Goal: Task Accomplishment & Management: Manage account settings

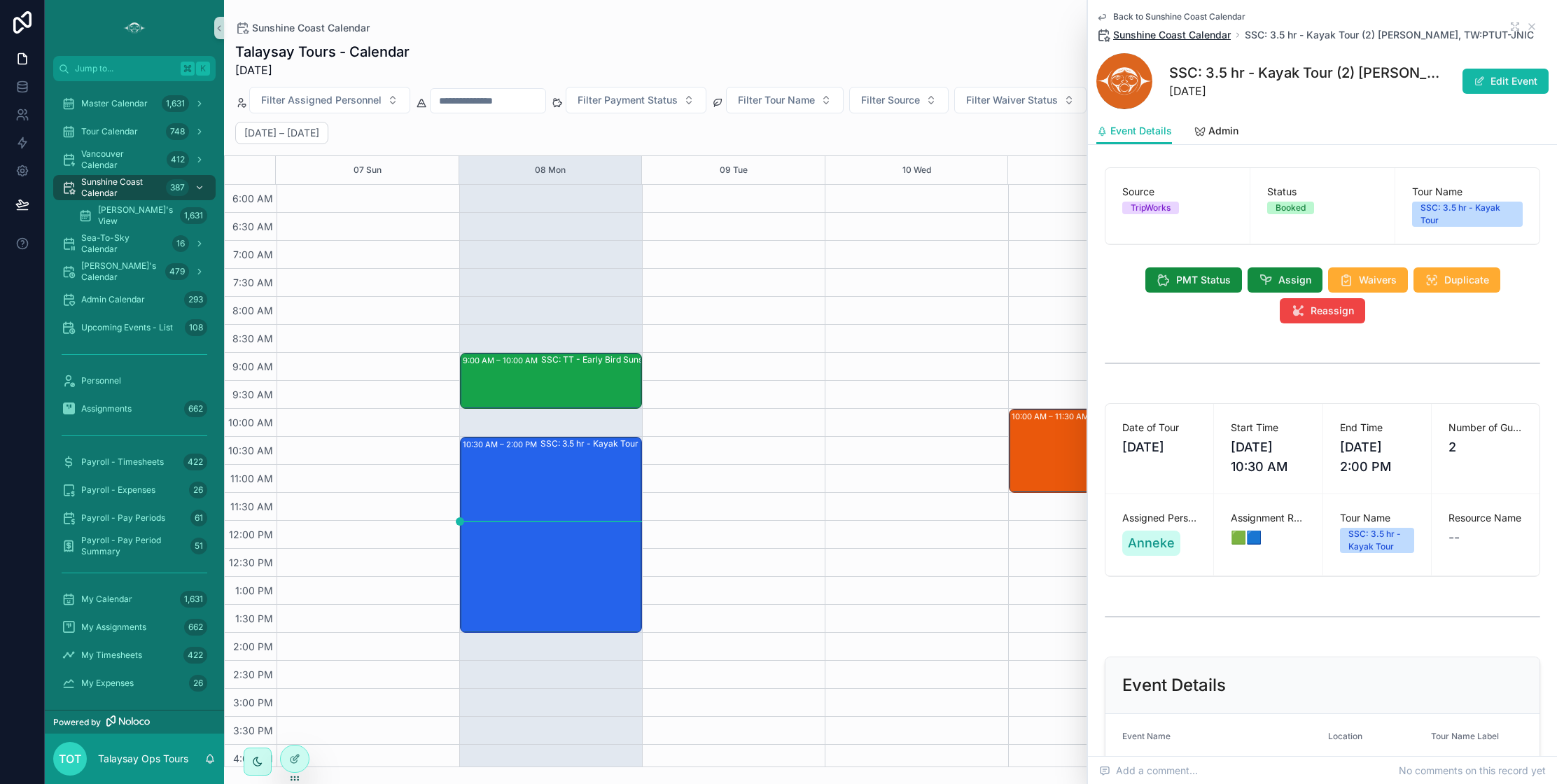
scroll to position [121, 0]
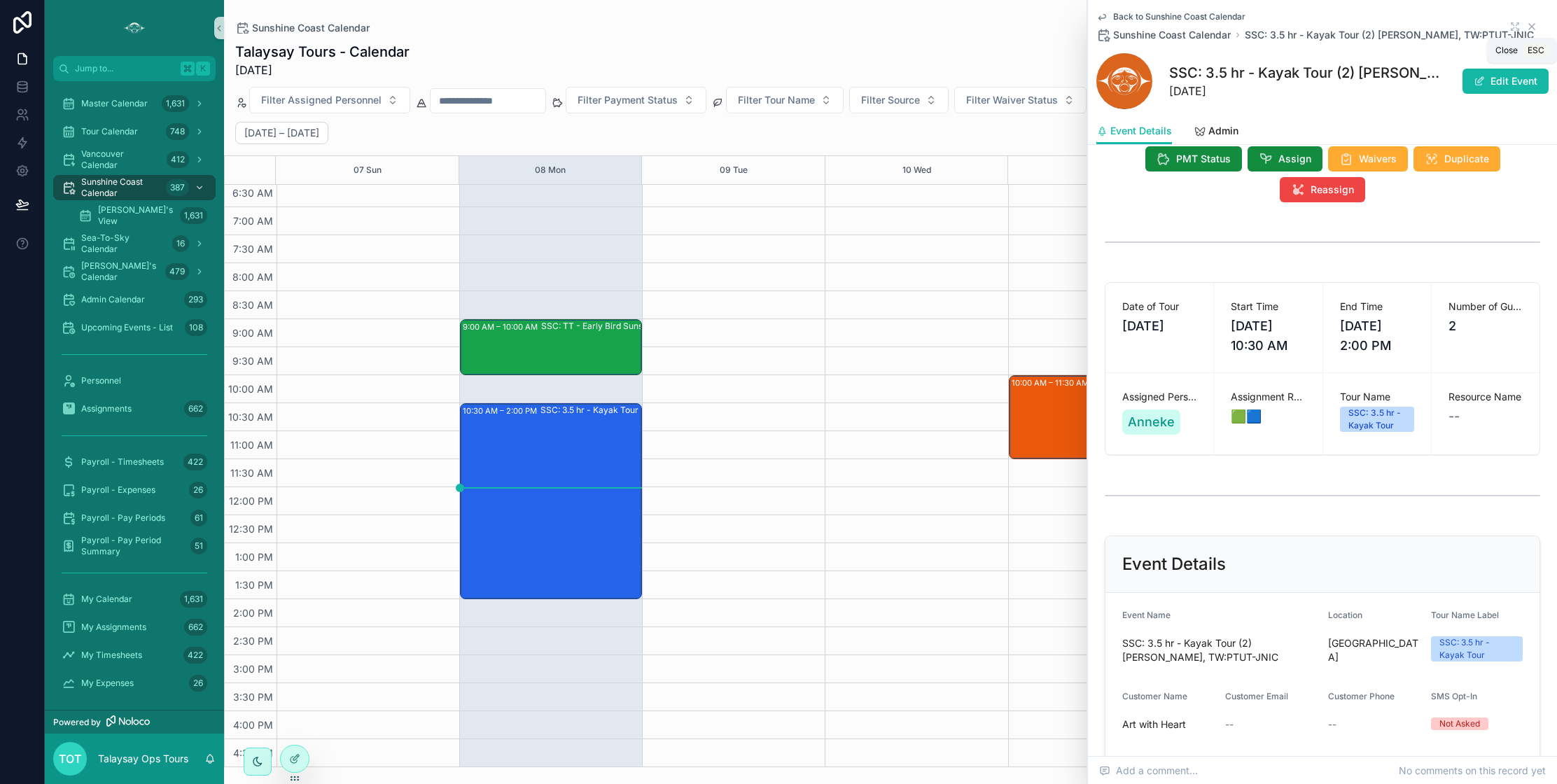
click at [1534, 27] on icon "scrollable content" at bounding box center [1531, 26] width 11 height 11
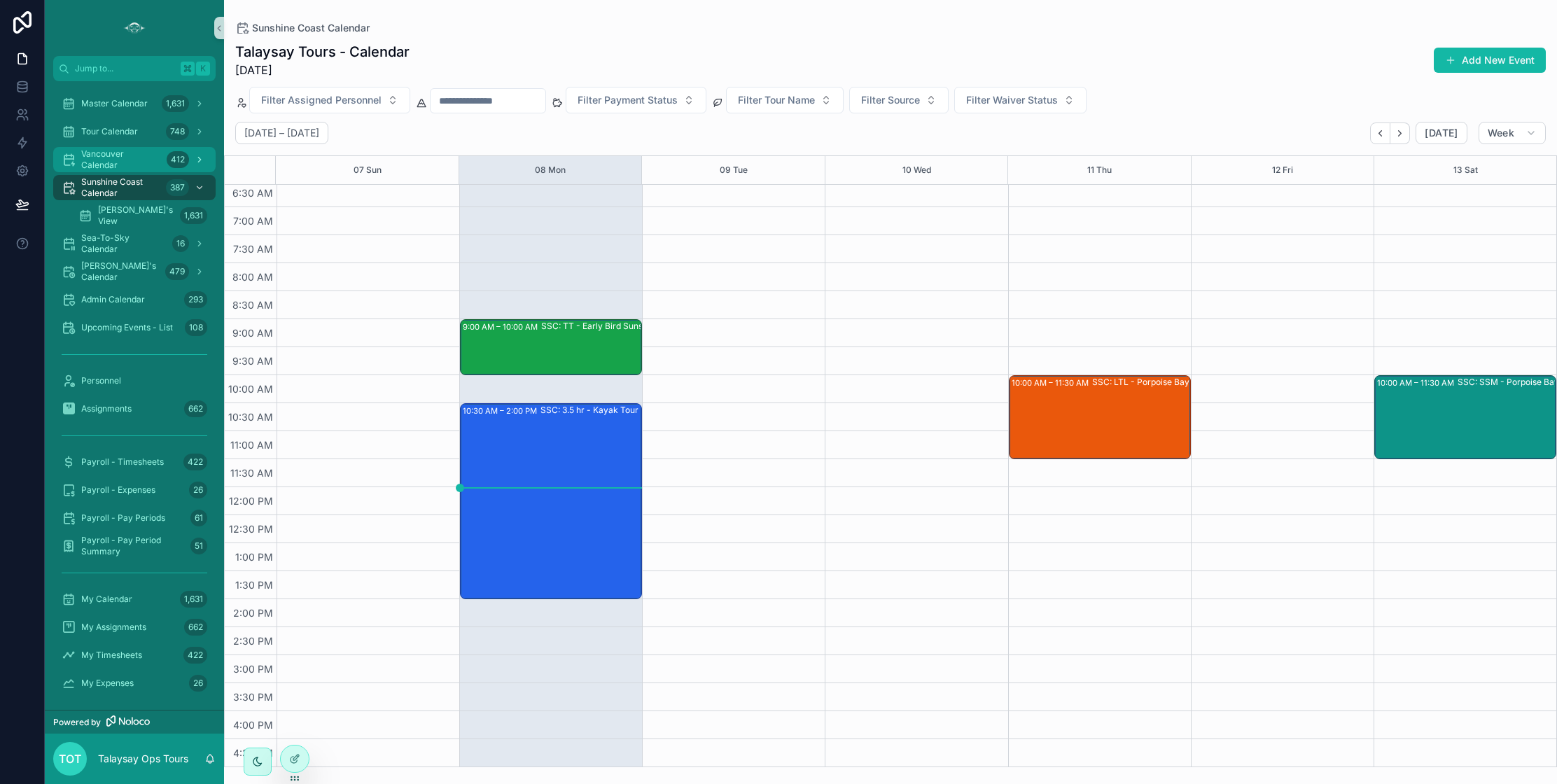
click at [114, 149] on span "Vancouver Calendar" at bounding box center [121, 160] width 80 height 23
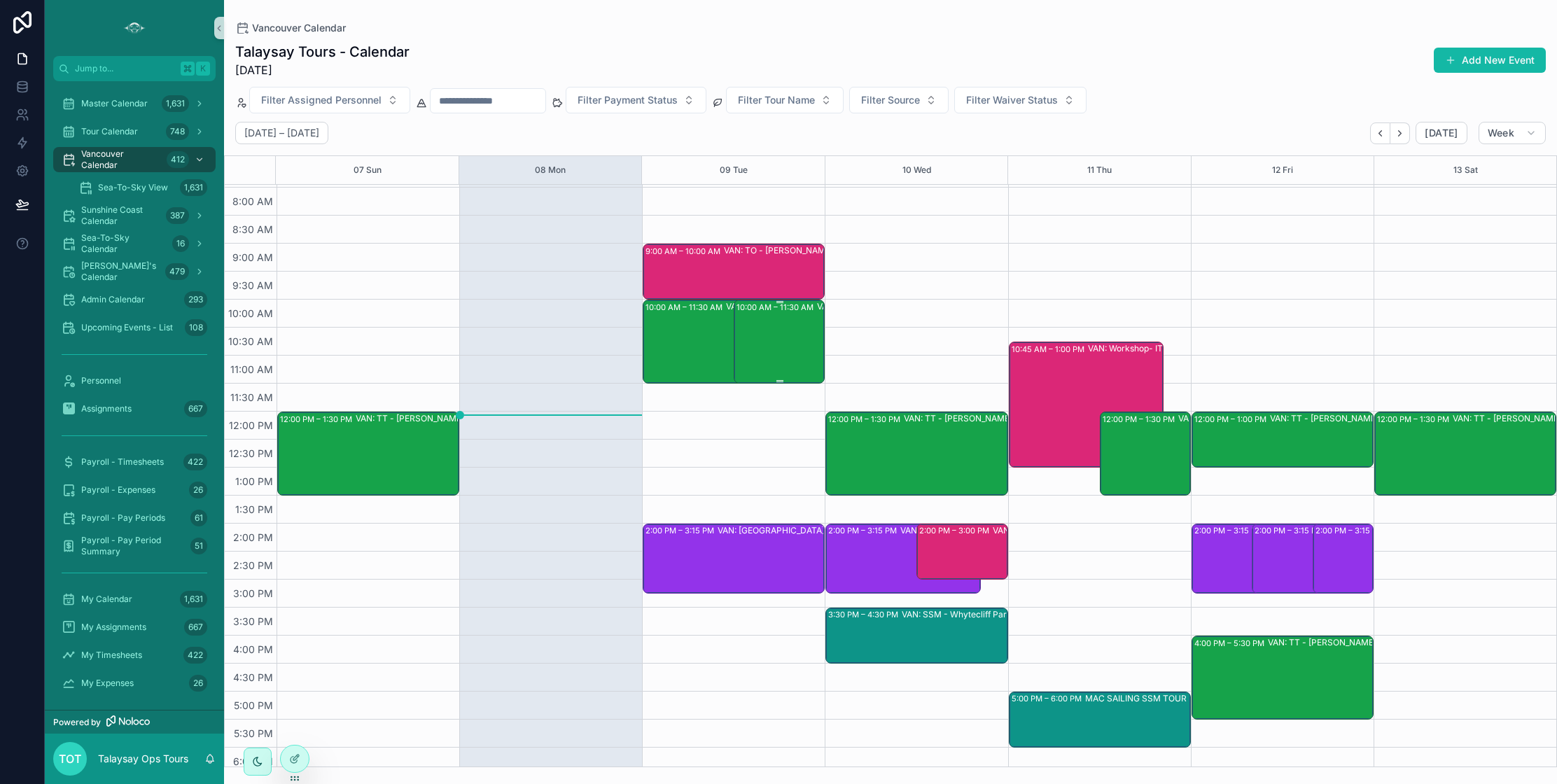
scroll to position [106, 0]
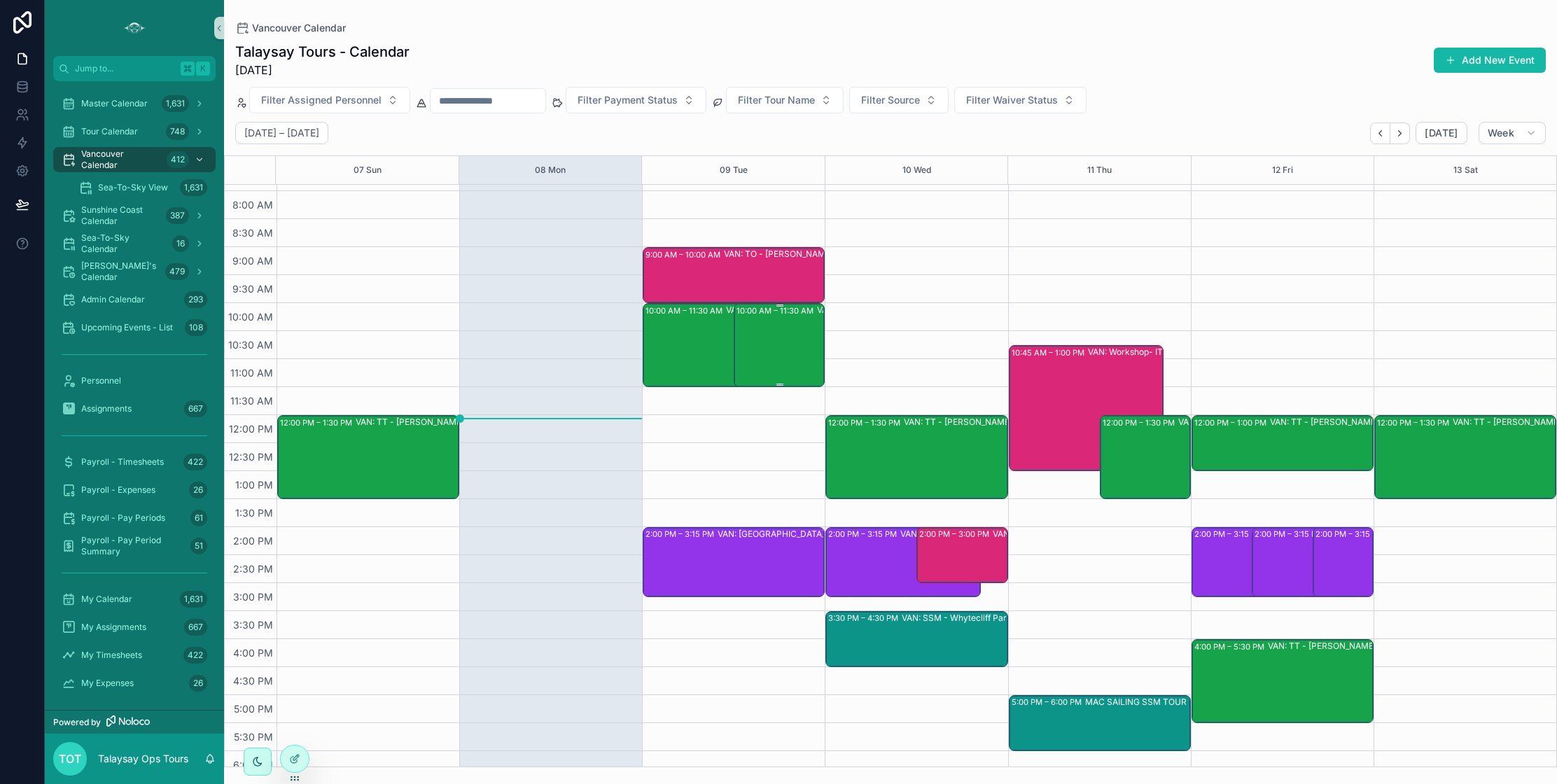
click at [801, 354] on div "10:00 AM – 11:30 AM VAN: TT - [PERSON_NAME] (2) [PERSON_NAME], [GEOGRAPHIC_DATA…" at bounding box center [780, 345] width 87 height 82
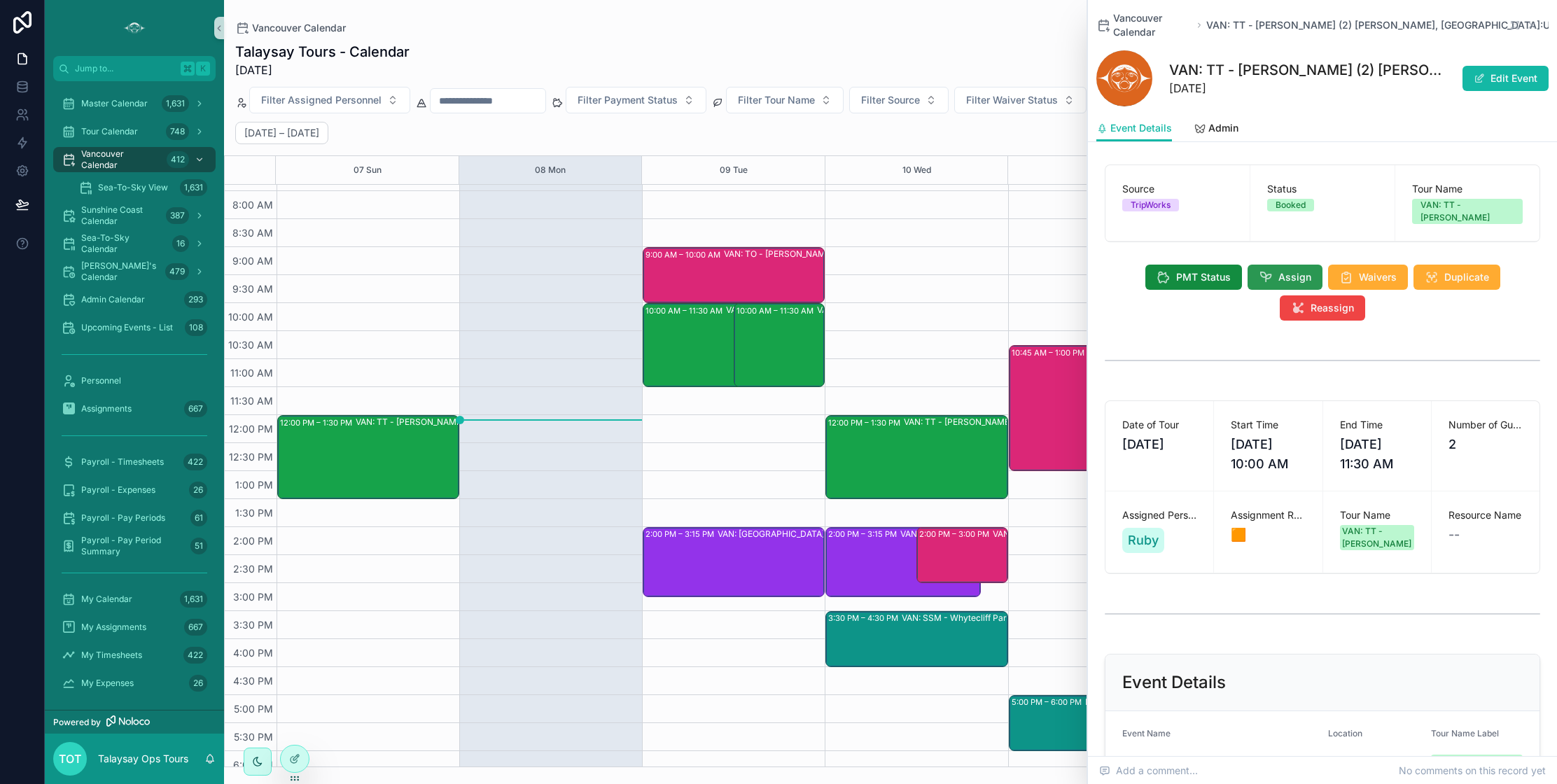
click at [1290, 271] on span "Assign" at bounding box center [1295, 278] width 33 height 14
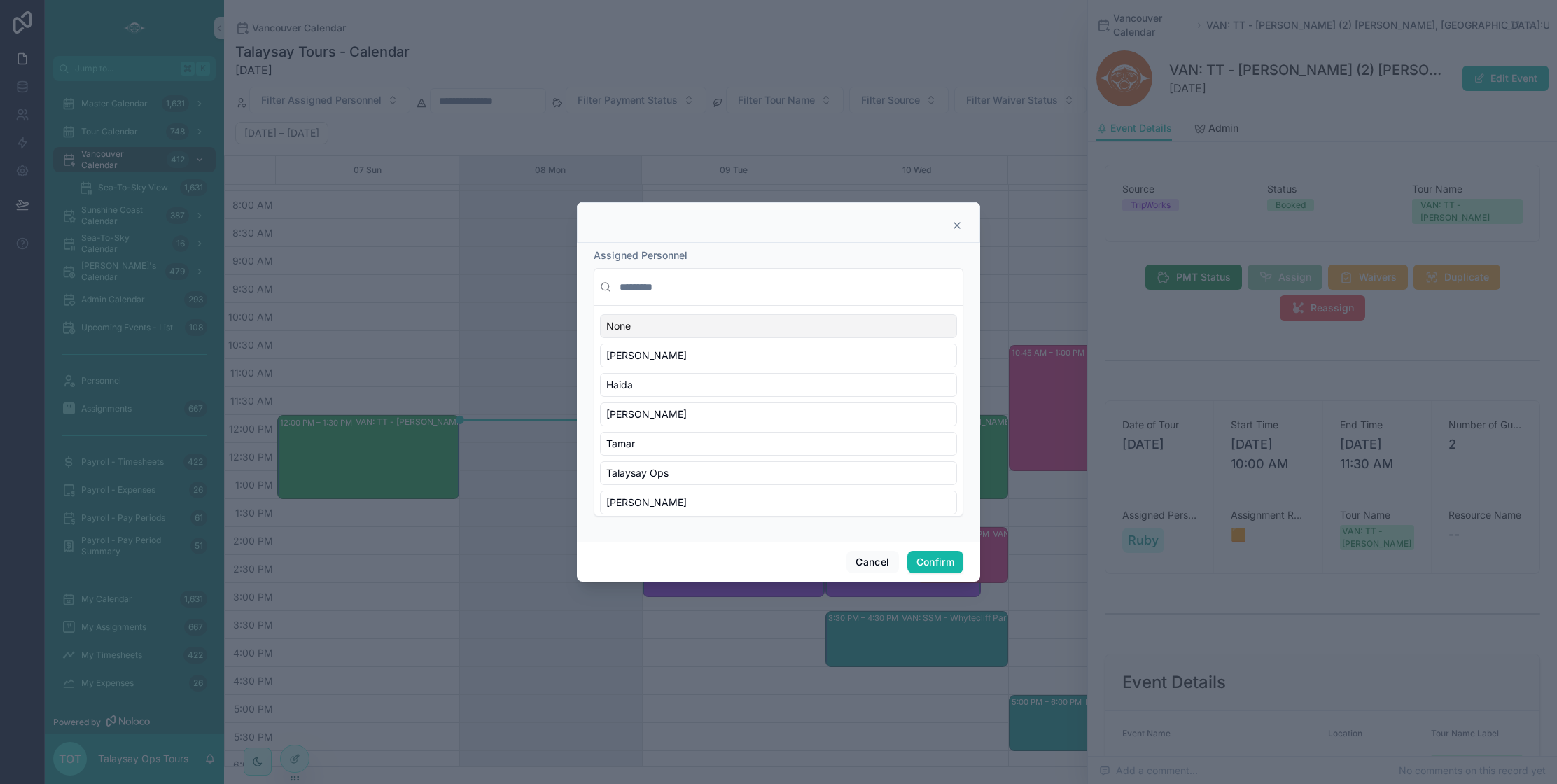
click at [962, 228] on icon at bounding box center [957, 225] width 11 height 11
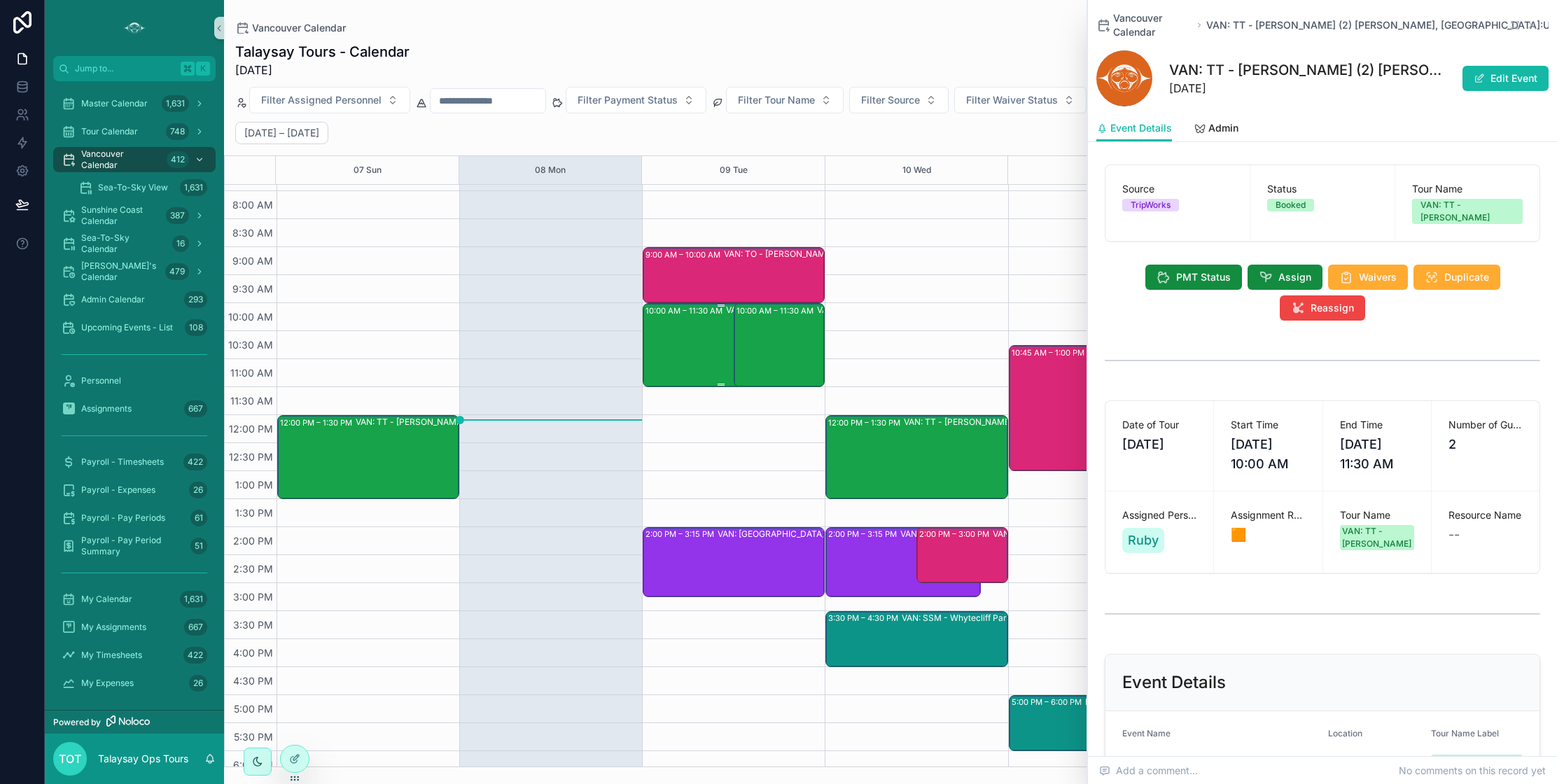
click at [705, 357] on div "10:00 AM – 11:30 AM VAN: TT - [PERSON_NAME] (1) [PERSON_NAME], TW:HTAX-KXBV" at bounding box center [721, 345] width 151 height 82
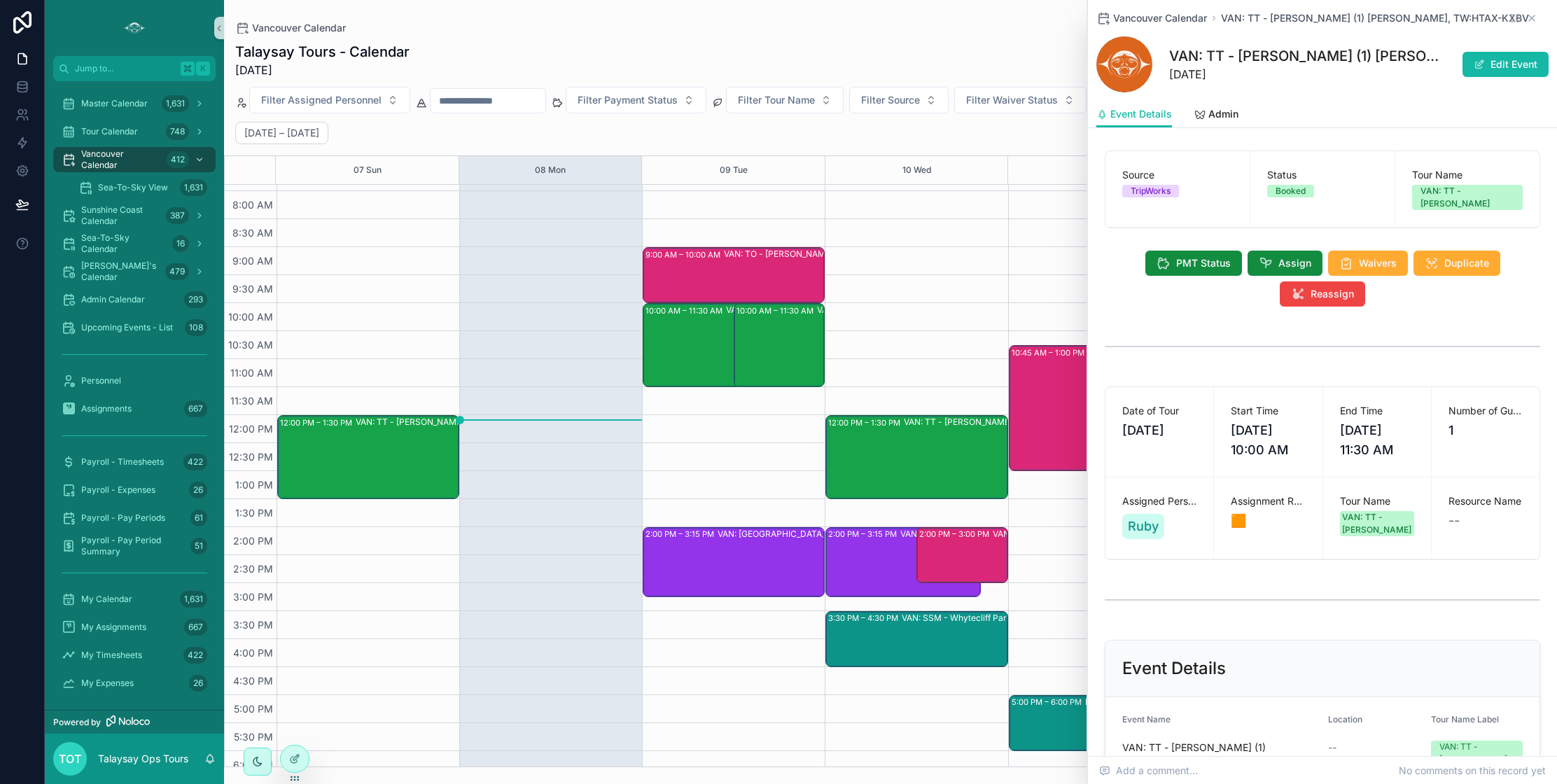
click at [1530, 20] on icon "scrollable content" at bounding box center [1532, 18] width 5 height 5
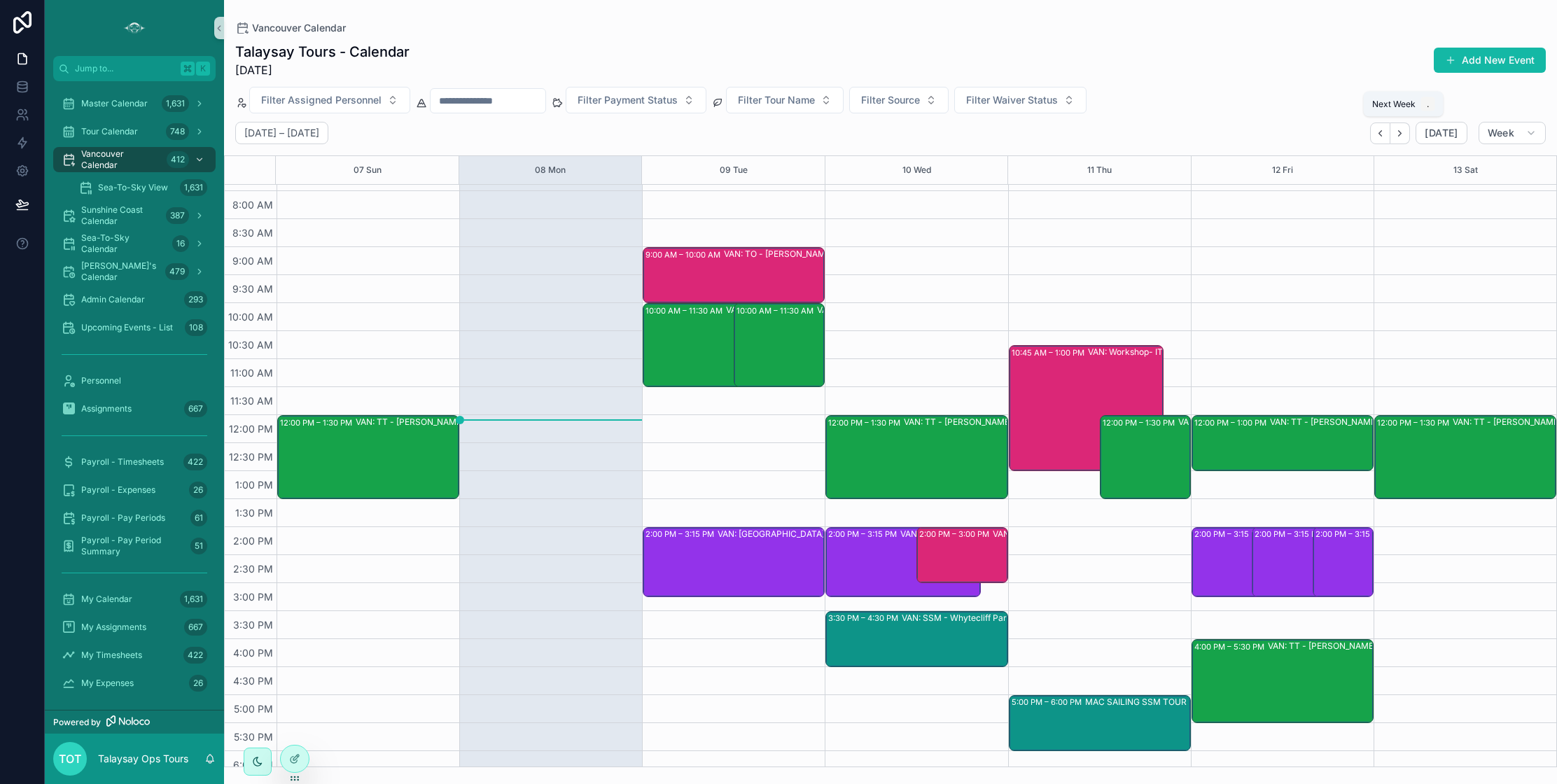
drag, startPoint x: 1403, startPoint y: 128, endPoint x: 1307, endPoint y: 118, distance: 96.5
click at [1403, 128] on icon "Next" at bounding box center [1400, 134] width 10 height 10
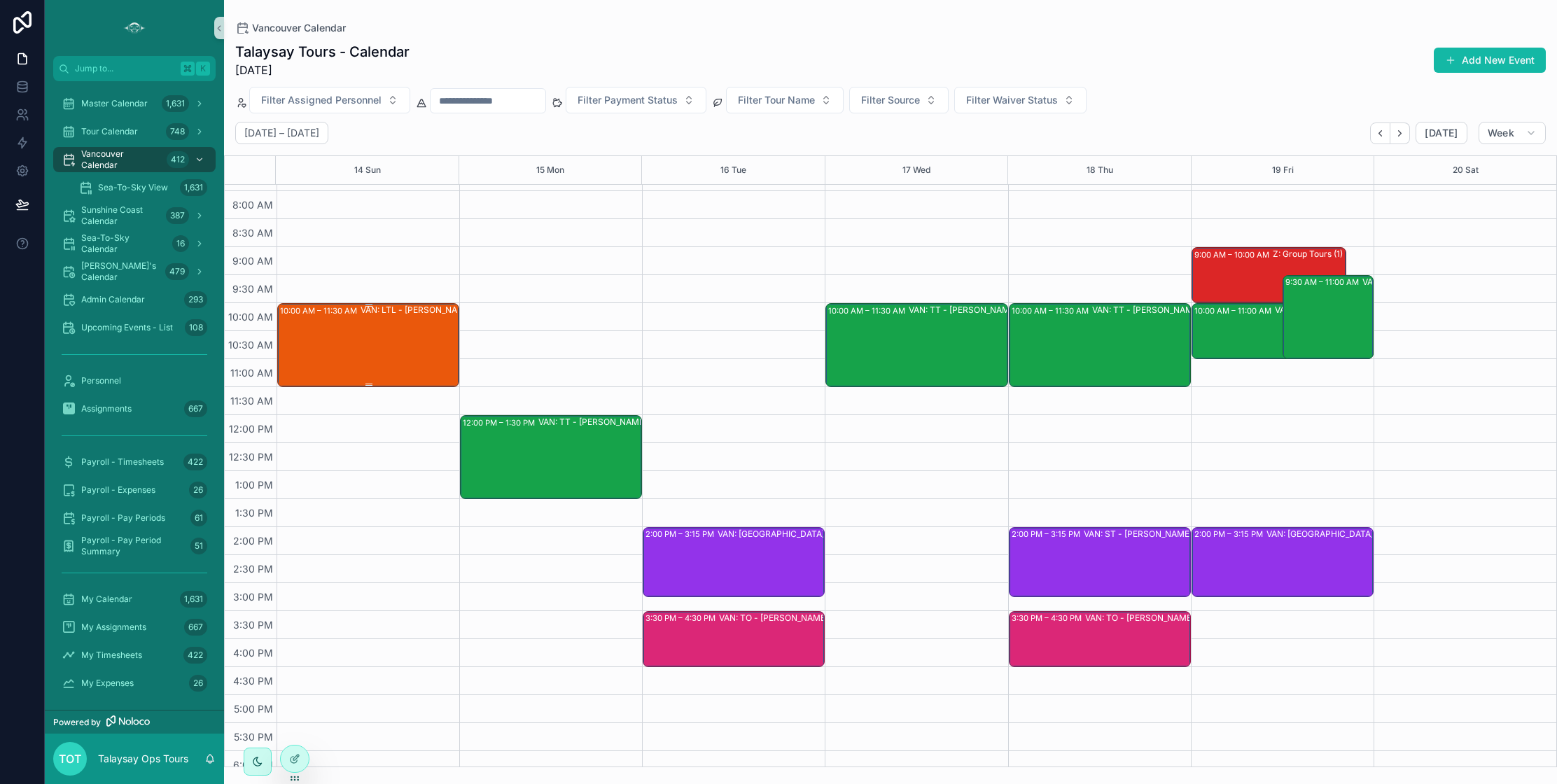
click at [383, 361] on div "VAN: LTL - [PERSON_NAME] (3) [PERSON_NAME], TW:PGQI-TFPQ" at bounding box center [449, 344] width 178 height 82
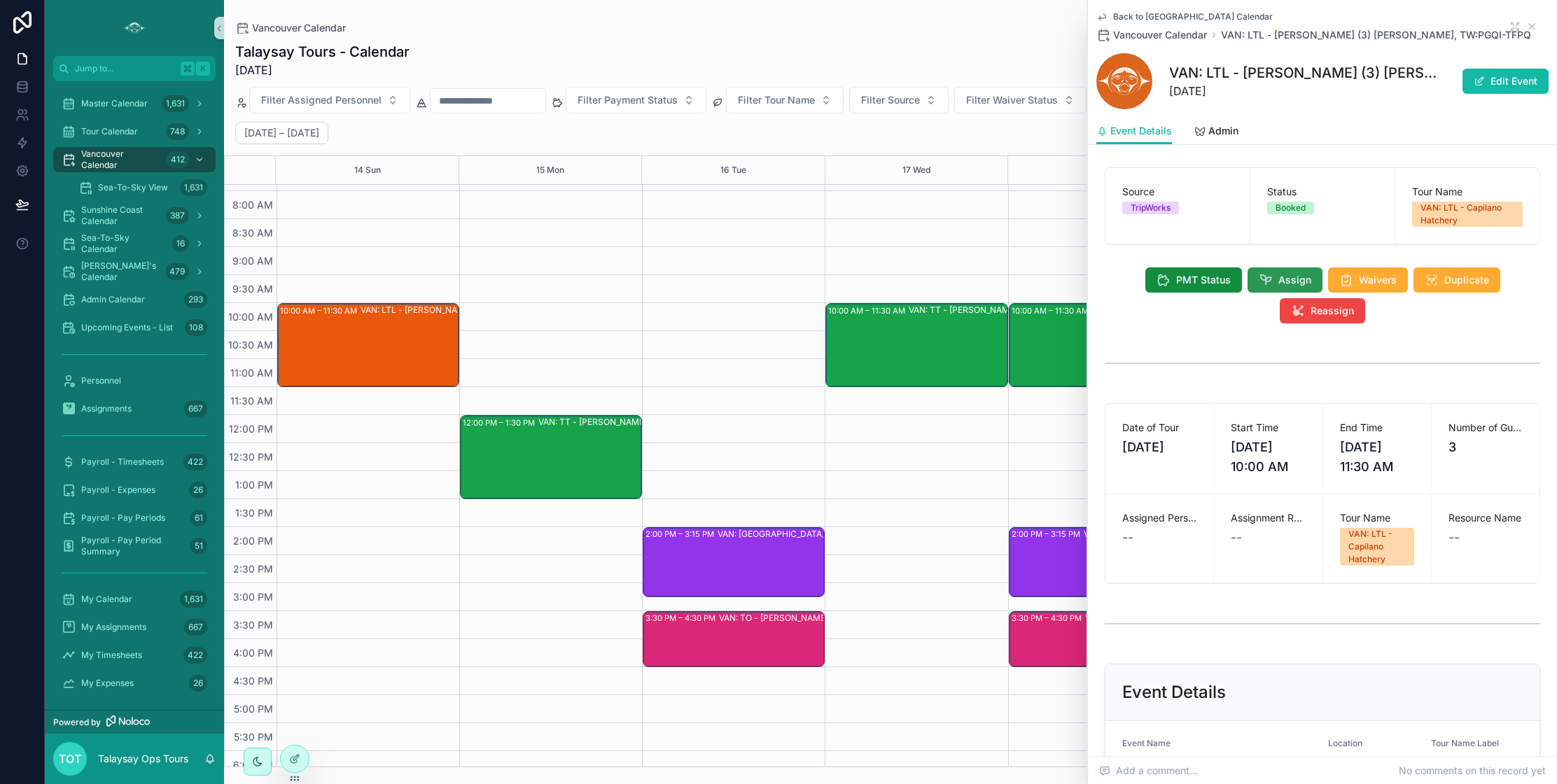
click at [1267, 287] on button "Assign" at bounding box center [1285, 279] width 75 height 25
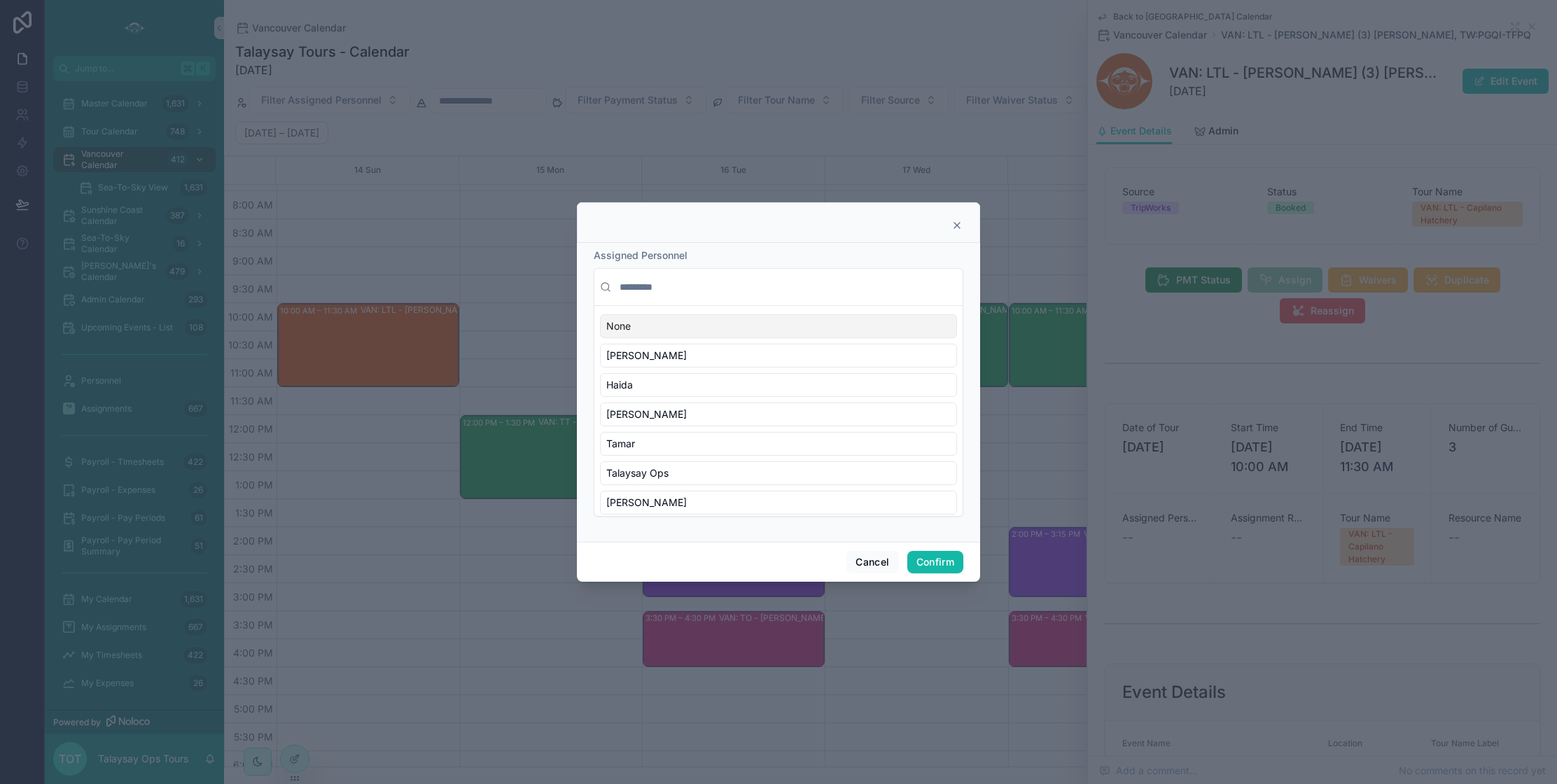
click at [657, 288] on input "text" at bounding box center [787, 286] width 340 height 25
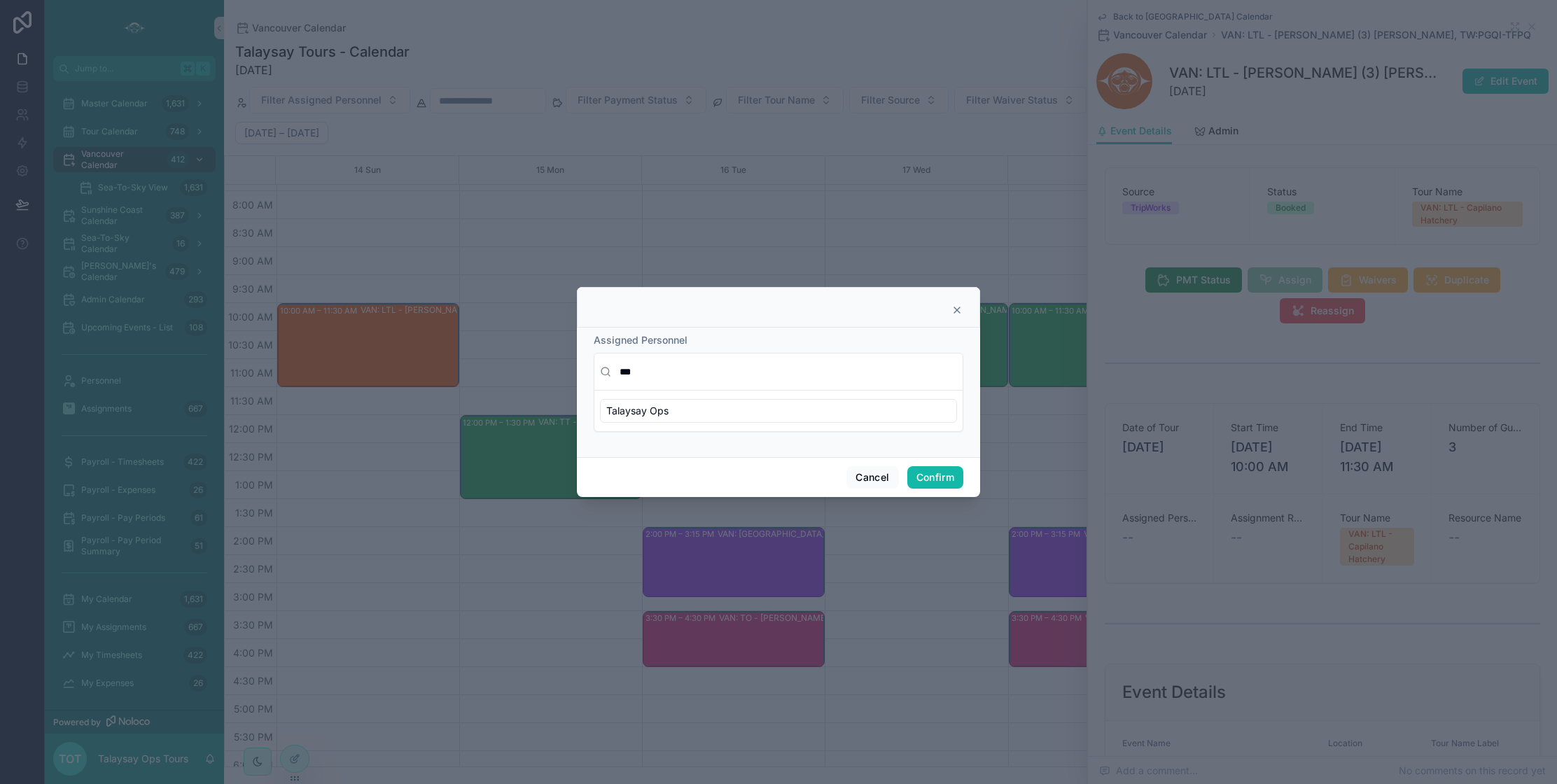
type input "***"
drag, startPoint x: 957, startPoint y: 310, endPoint x: 901, endPoint y: 296, distance: 57.7
click at [957, 310] on icon at bounding box center [957, 310] width 5 height 5
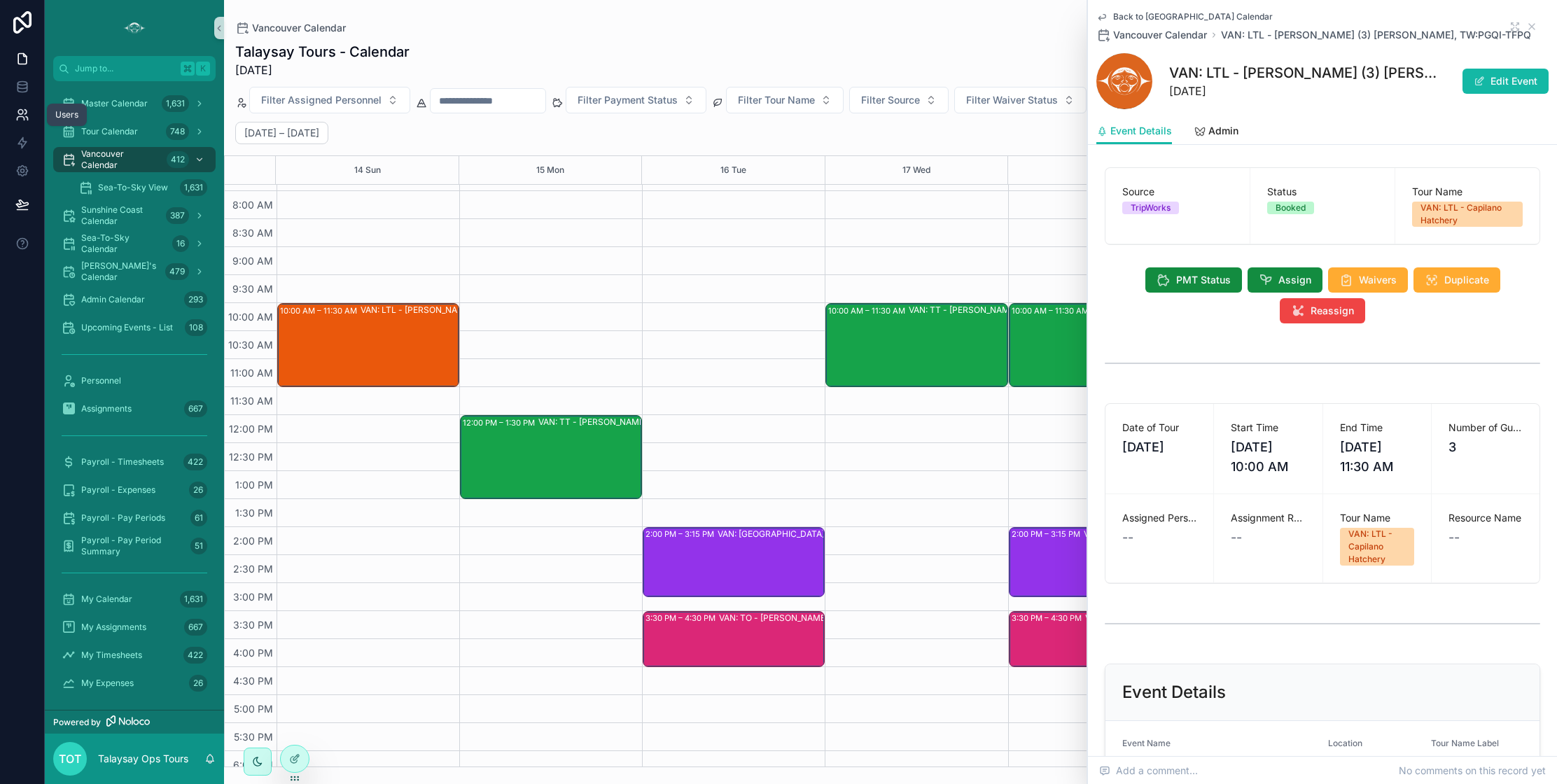
click at [20, 108] on icon at bounding box center [23, 114] width 14 height 14
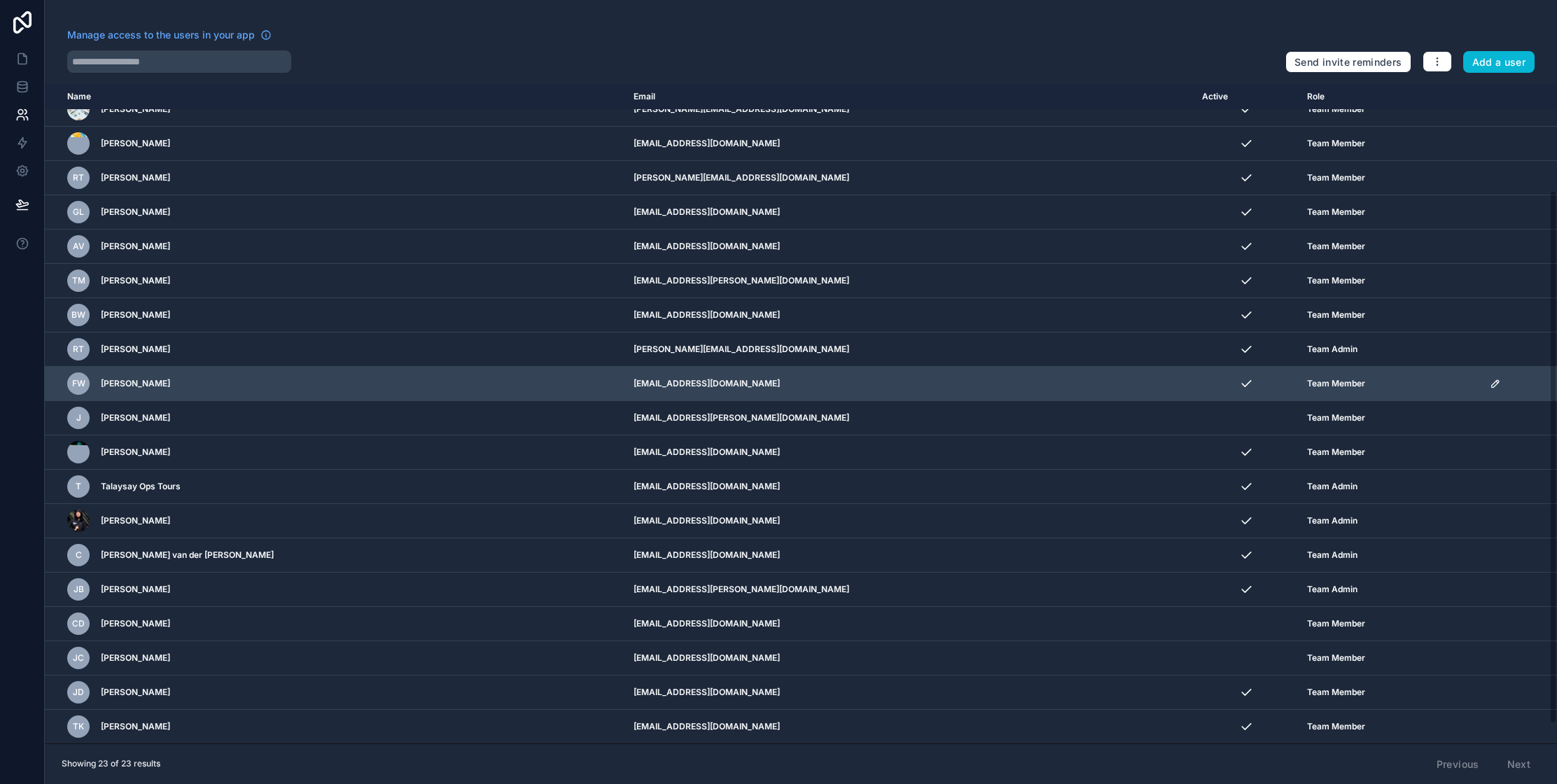
scroll to position [154, 0]
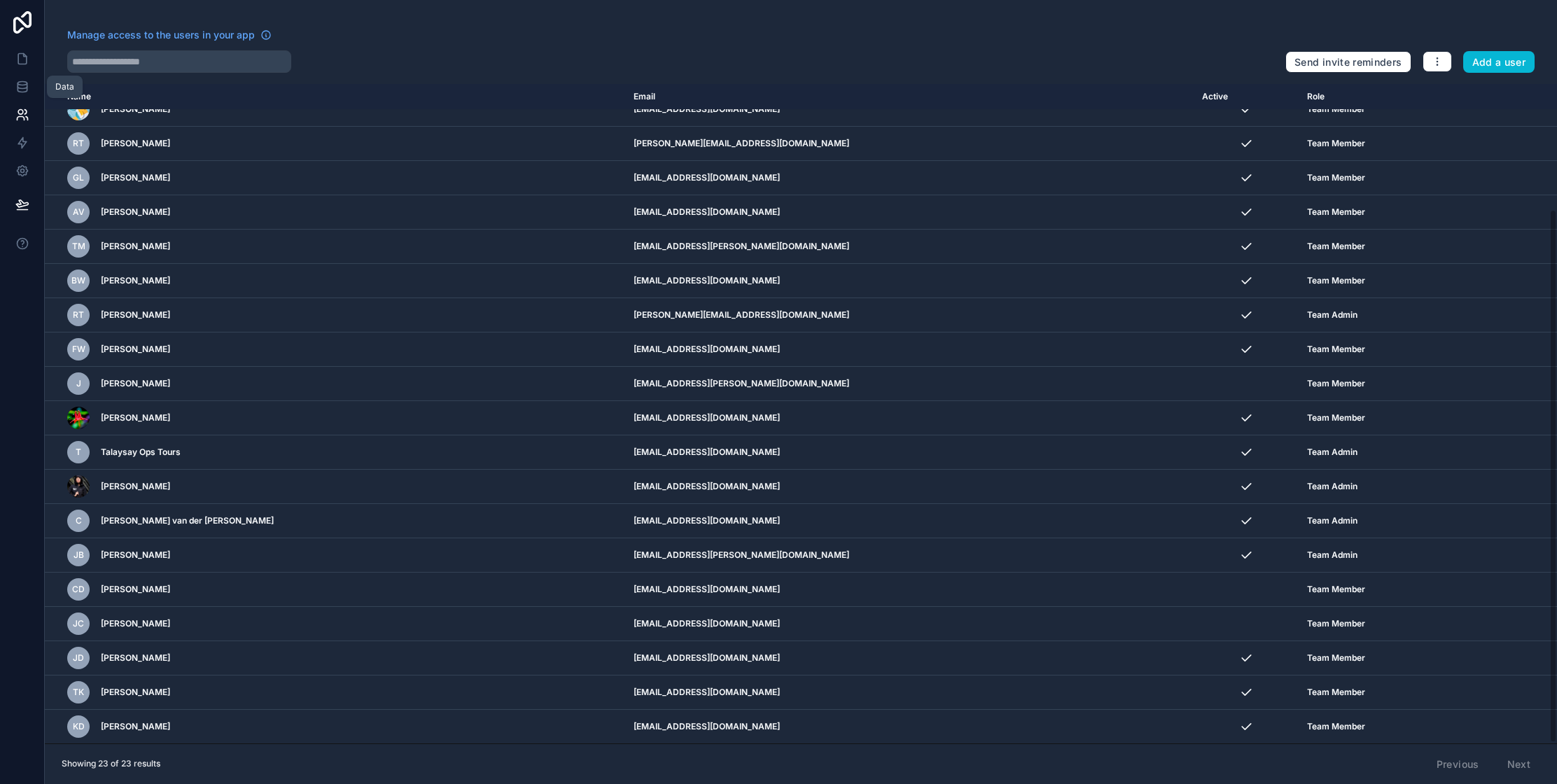
drag, startPoint x: 20, startPoint y: 85, endPoint x: 35, endPoint y: 126, distance: 43.7
click at [20, 85] on icon at bounding box center [22, 83] width 9 height 3
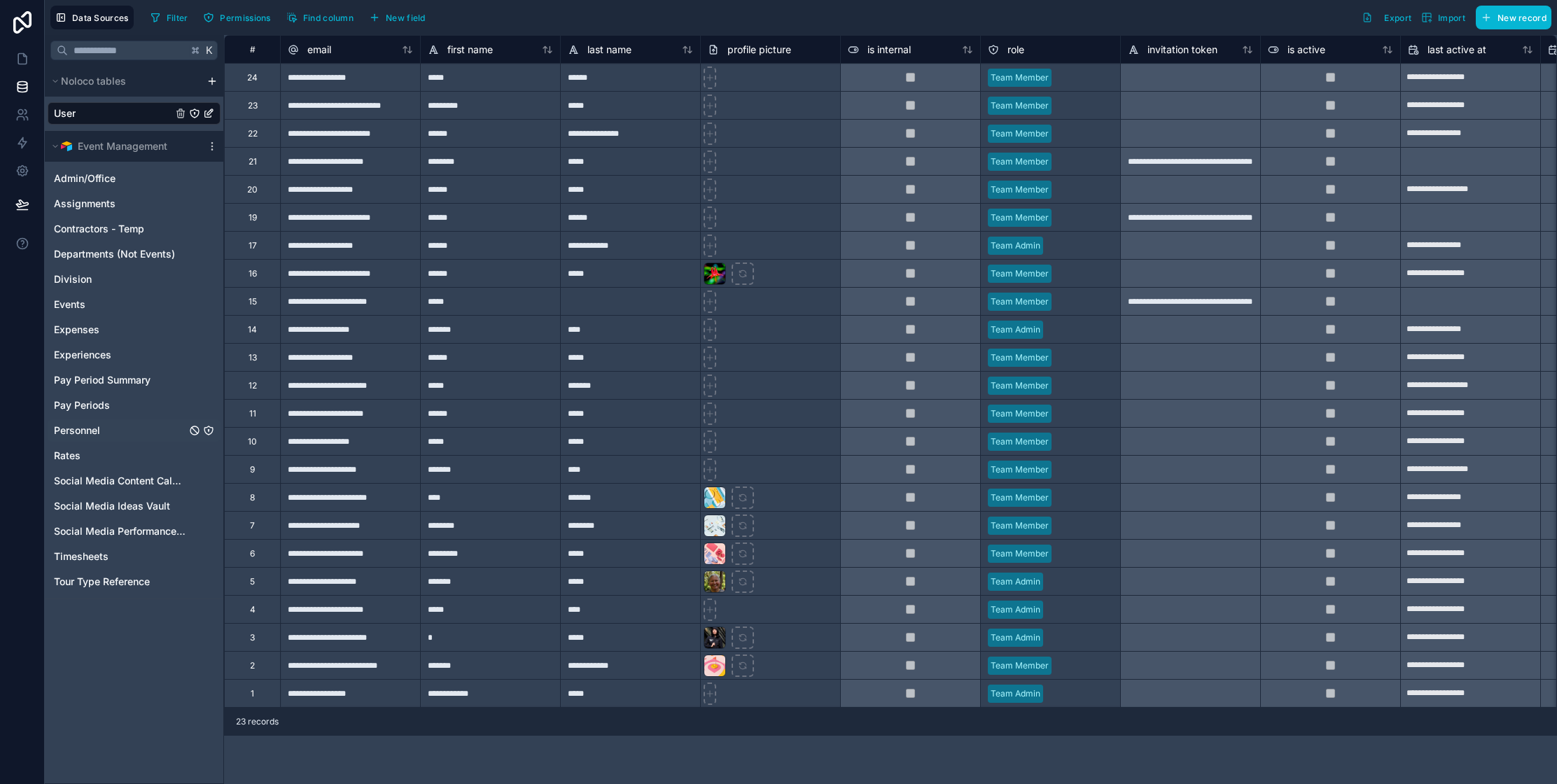
click at [75, 430] on span "Personnel" at bounding box center [76, 430] width 46 height 14
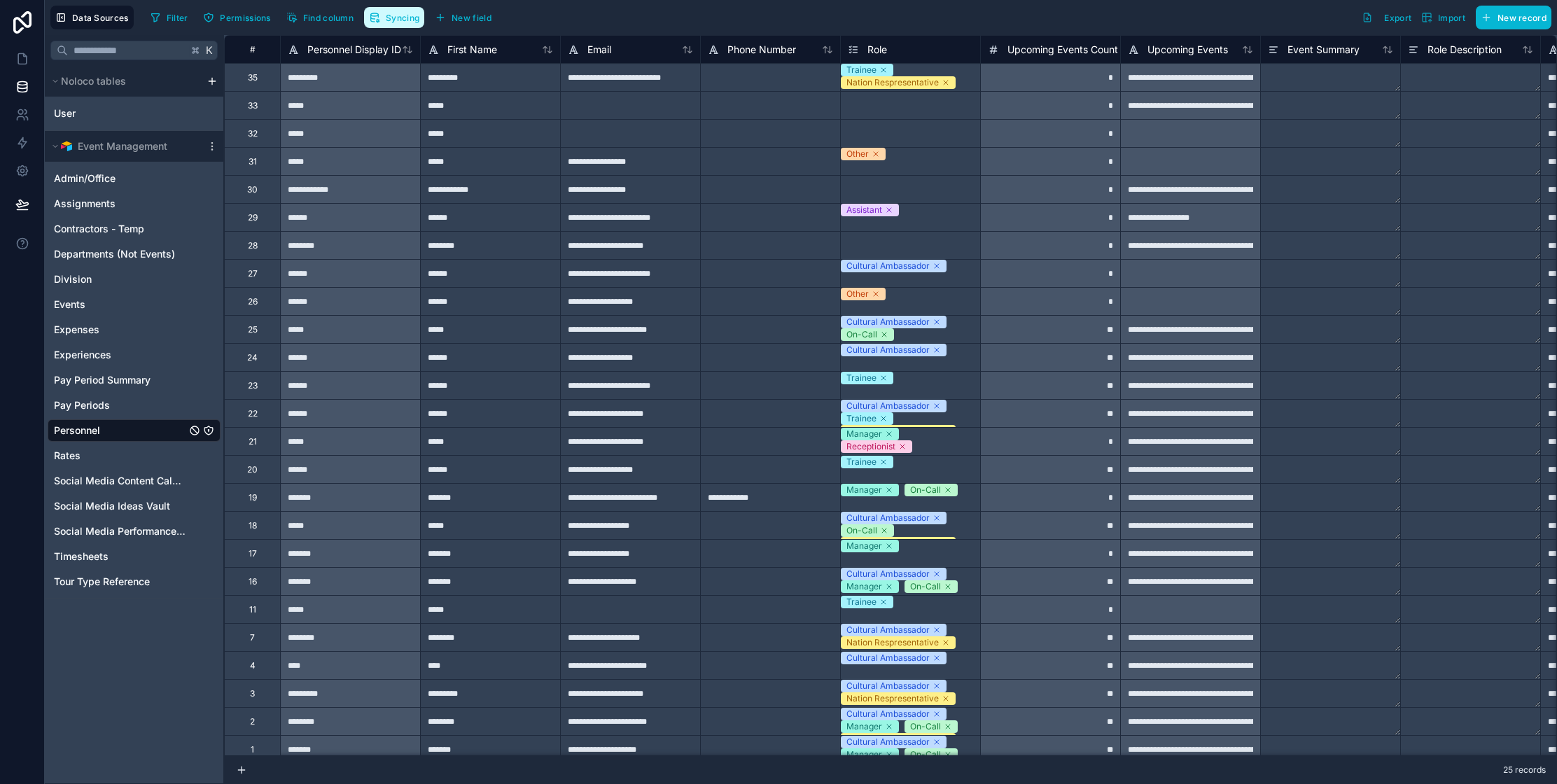
click at [390, 18] on span "Syncing" at bounding box center [402, 18] width 34 height 10
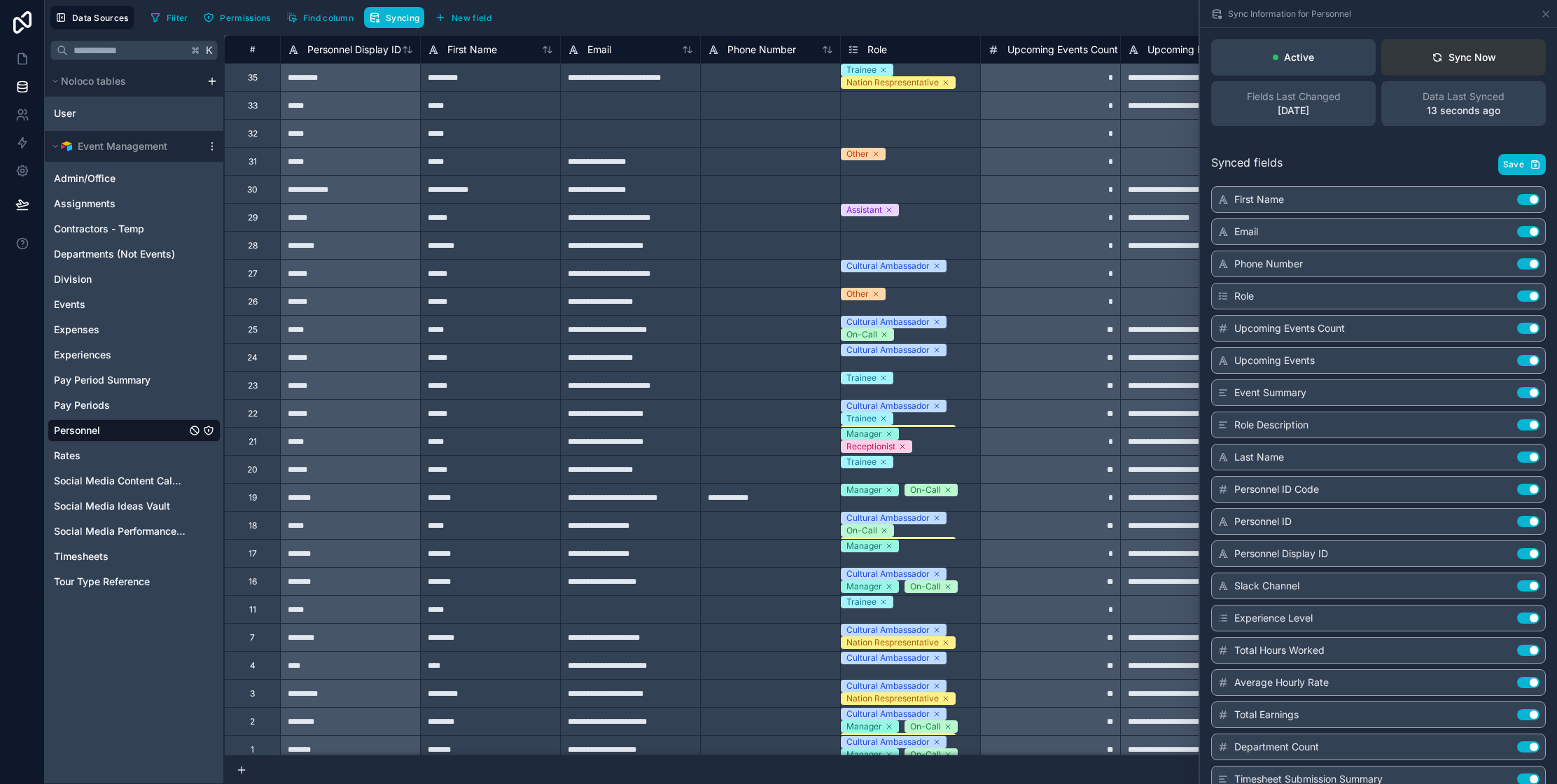
click at [1440, 56] on icon at bounding box center [1436, 56] width 8 height 3
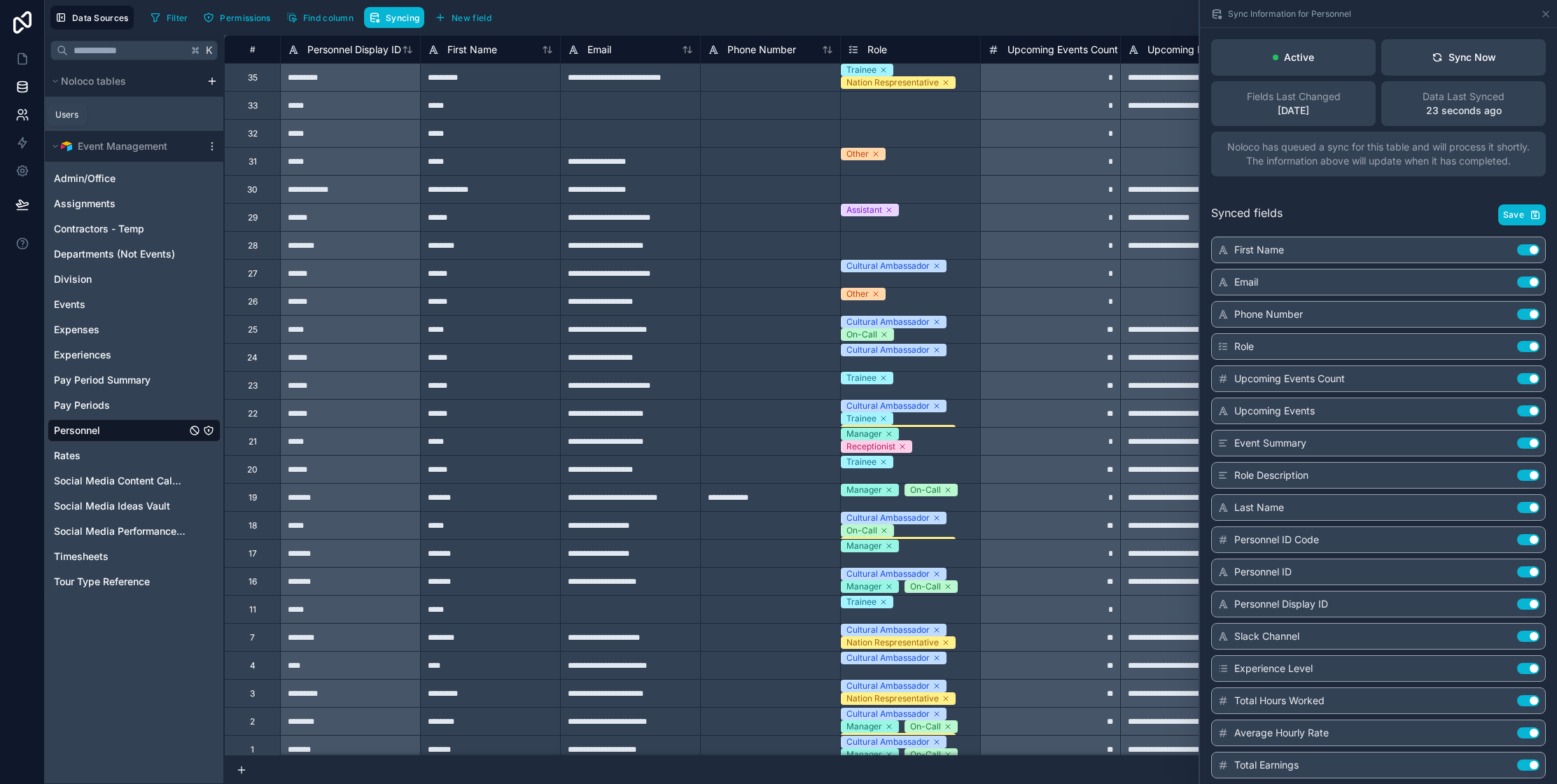
click at [23, 114] on icon at bounding box center [23, 114] width 14 height 14
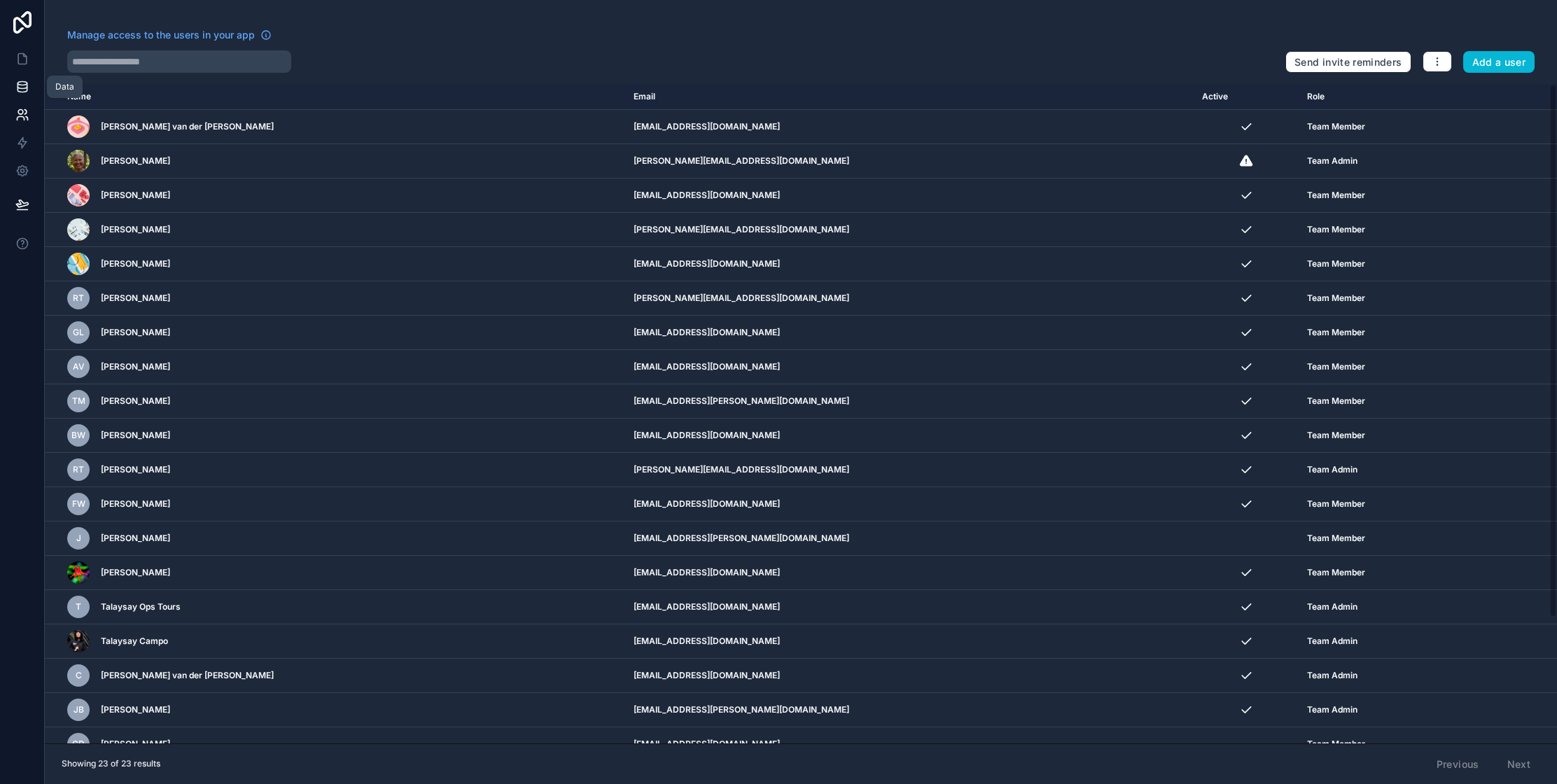
click at [26, 85] on icon at bounding box center [22, 86] width 9 height 5
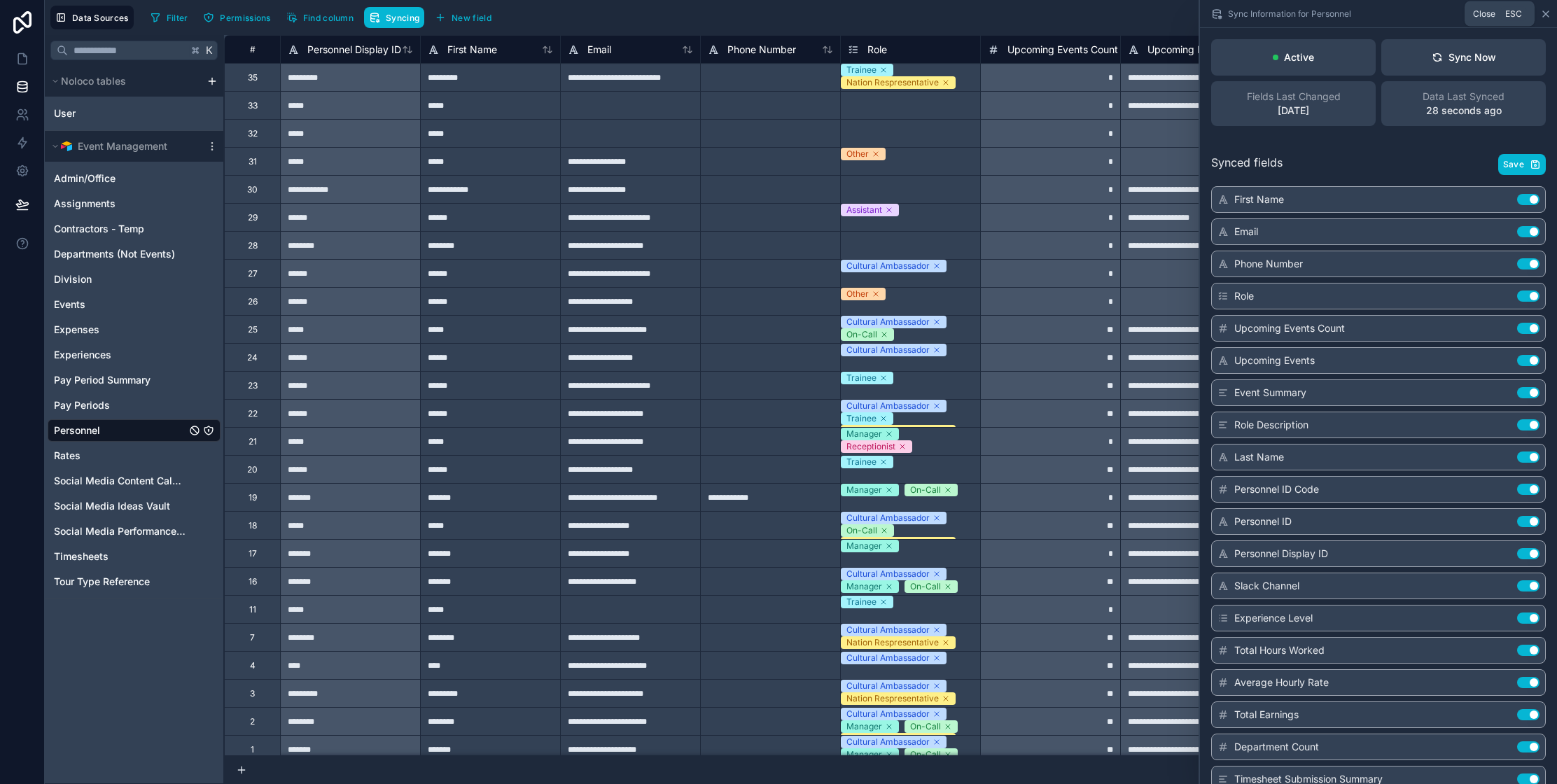
click at [1543, 15] on icon at bounding box center [1546, 14] width 5 height 5
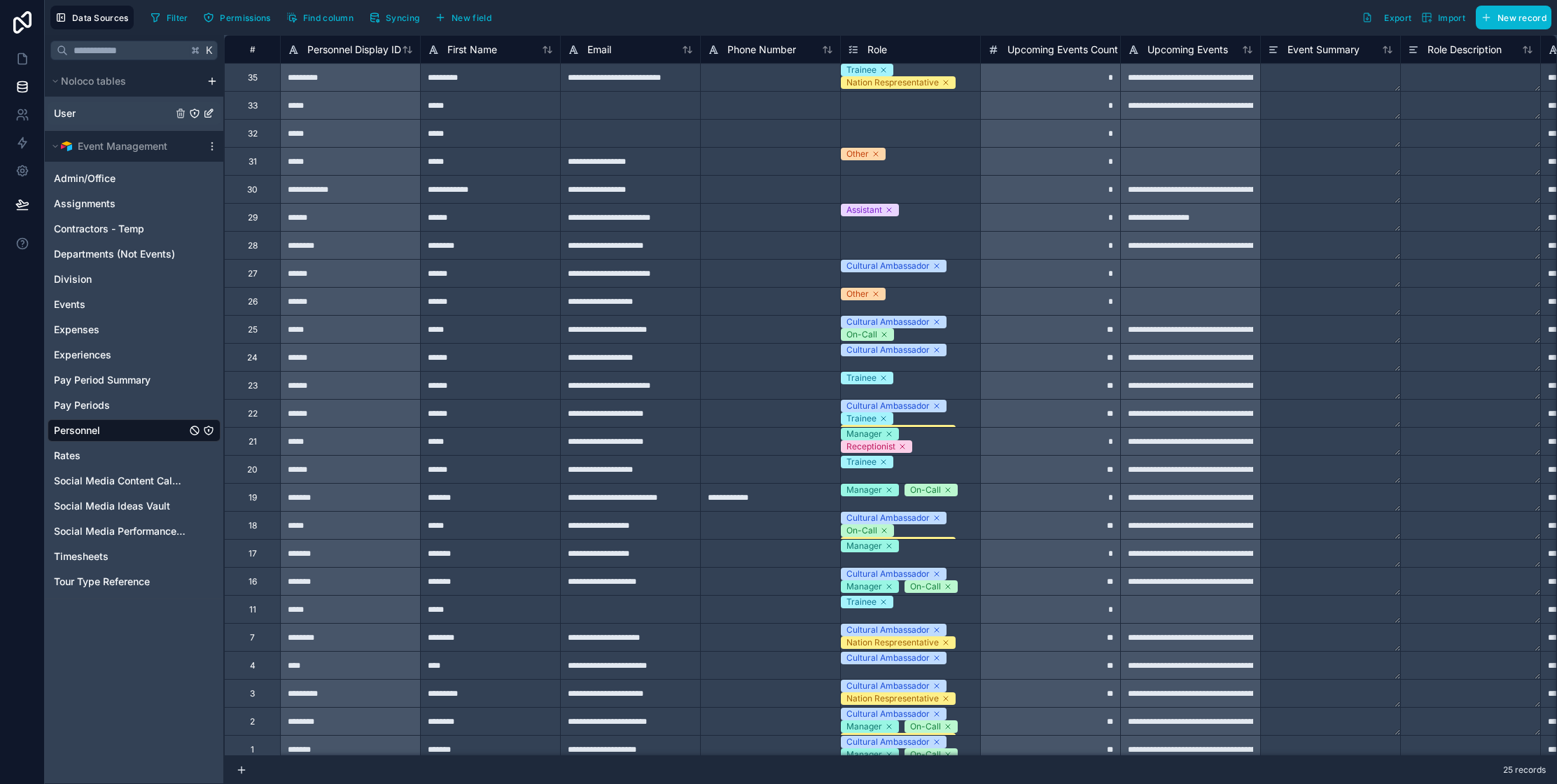
click at [54, 107] on span "User" at bounding box center [64, 114] width 22 height 14
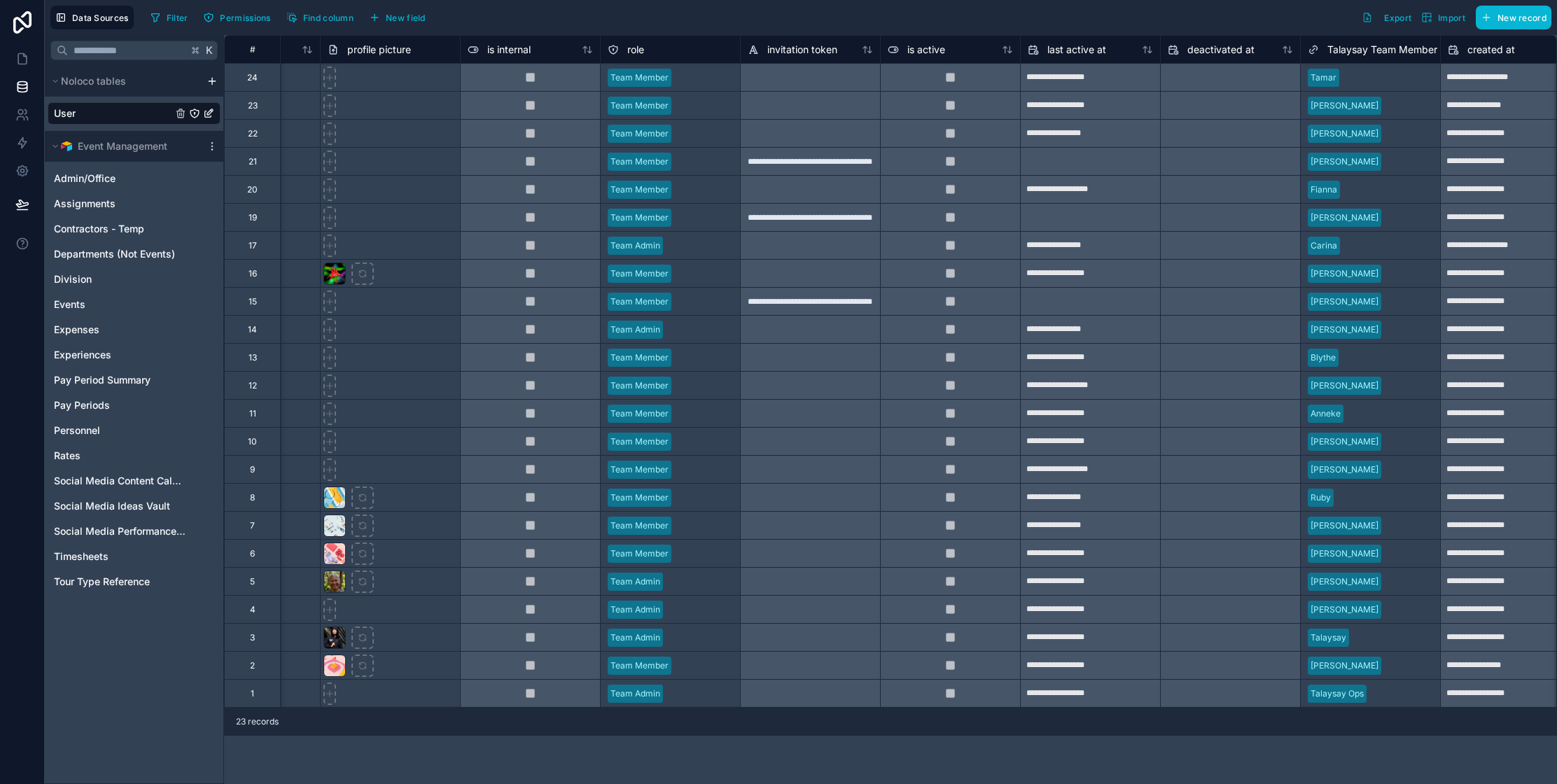
scroll to position [0, 383]
click at [20, 61] on icon at bounding box center [23, 59] width 14 height 14
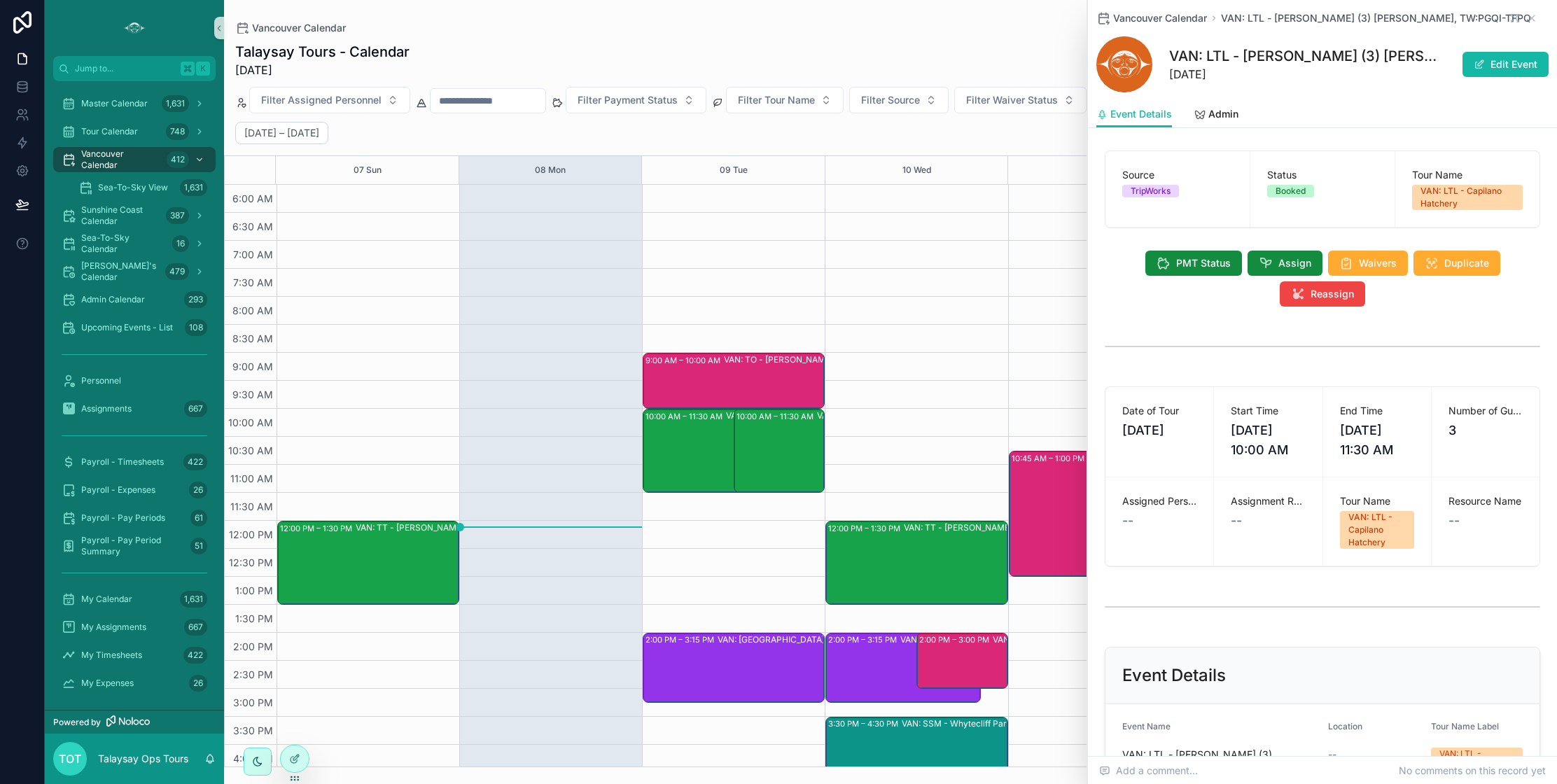
scroll to position [259, 0]
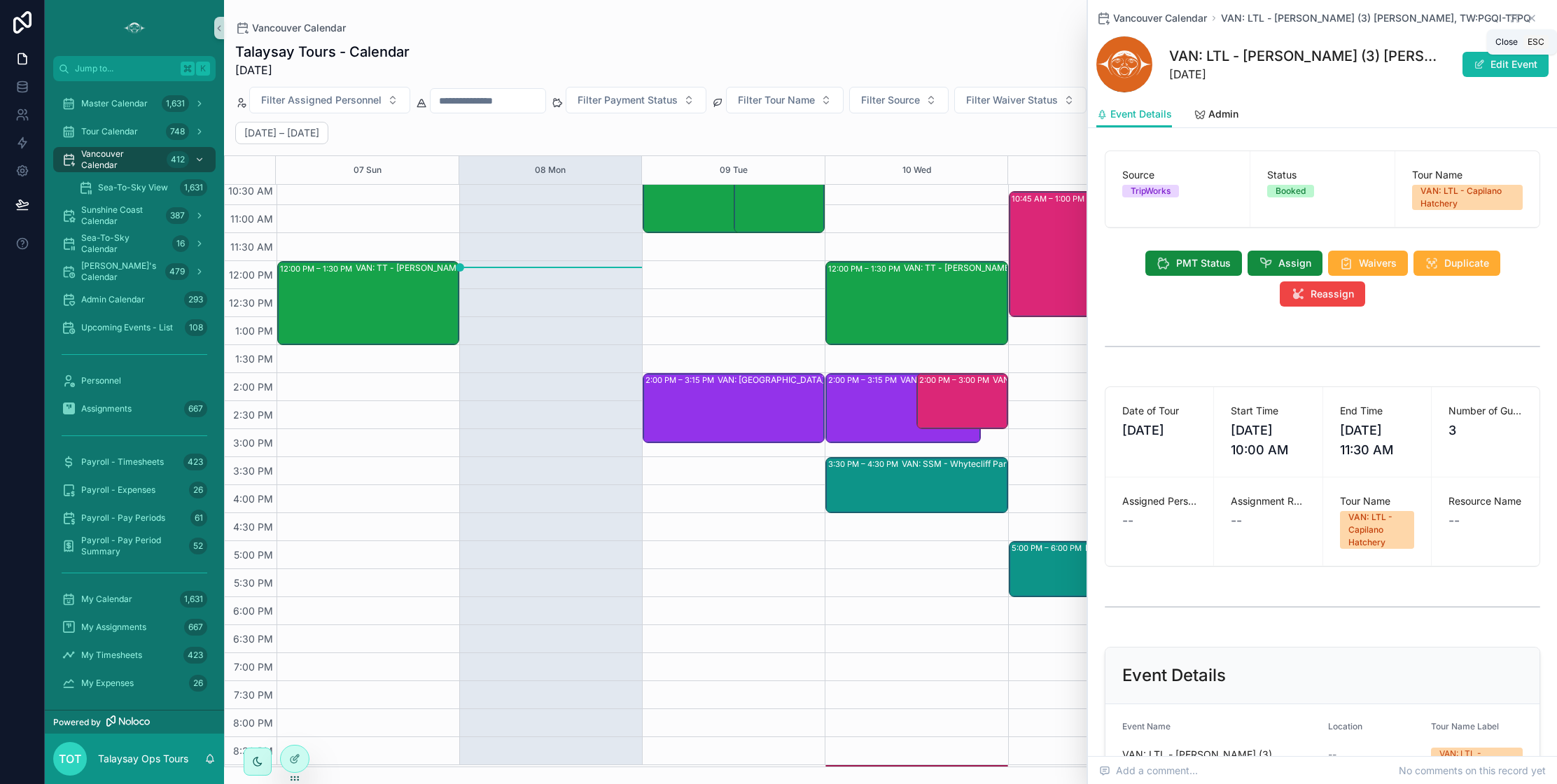
click at [1534, 17] on icon "scrollable content" at bounding box center [1531, 18] width 11 height 11
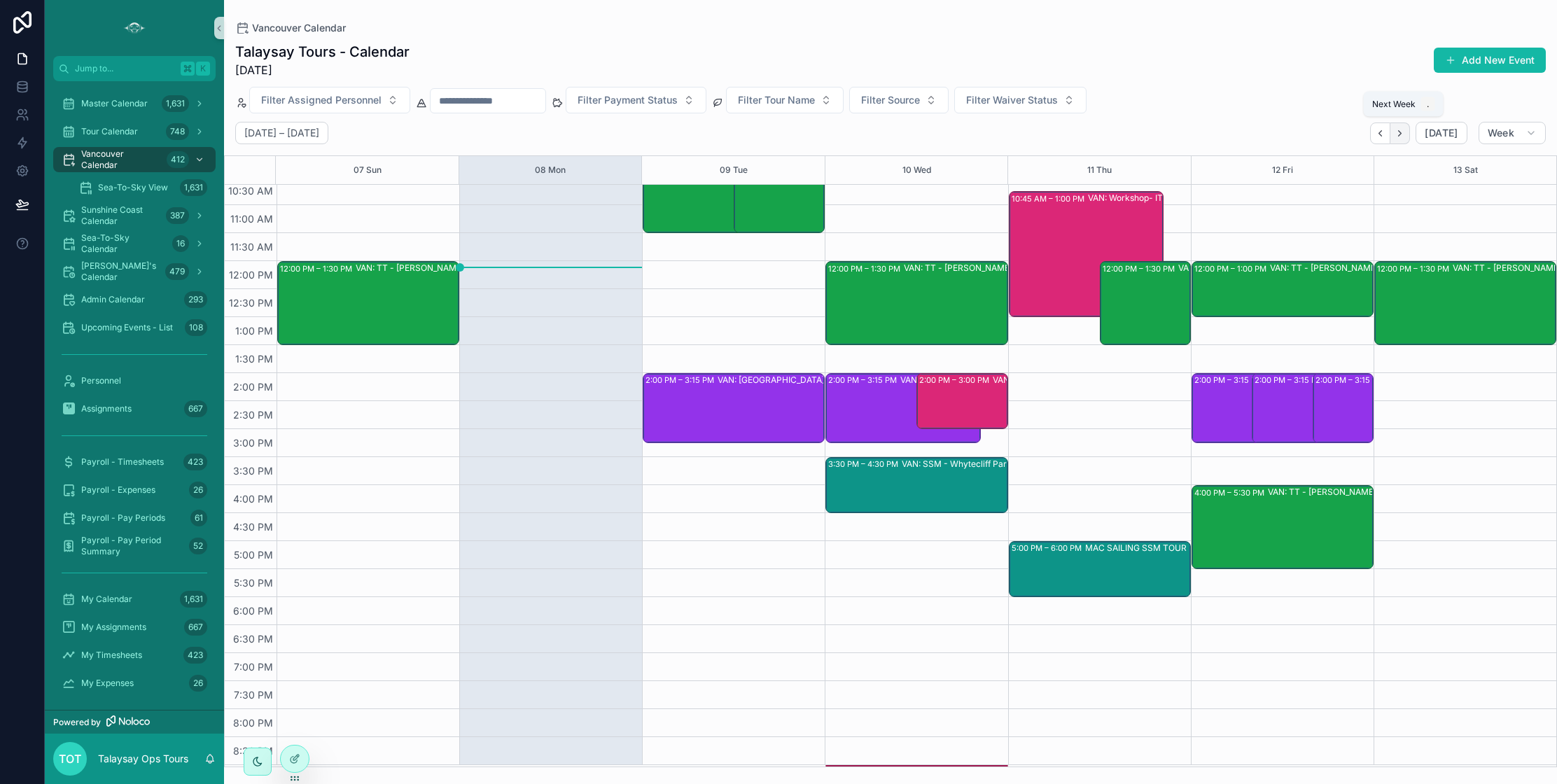
click at [1405, 139] on button "Next" at bounding box center [1400, 133] width 20 height 22
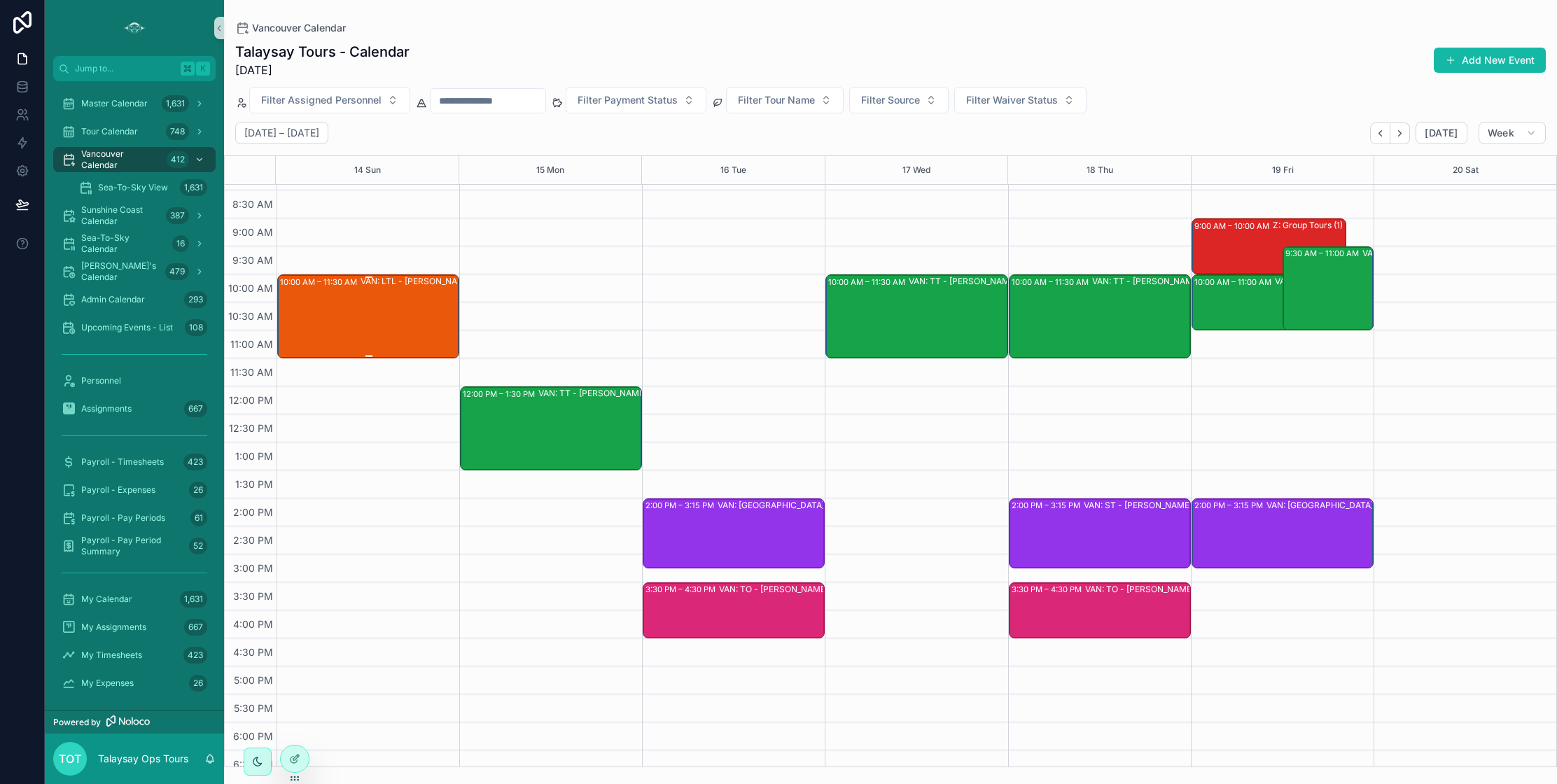
scroll to position [101, 0]
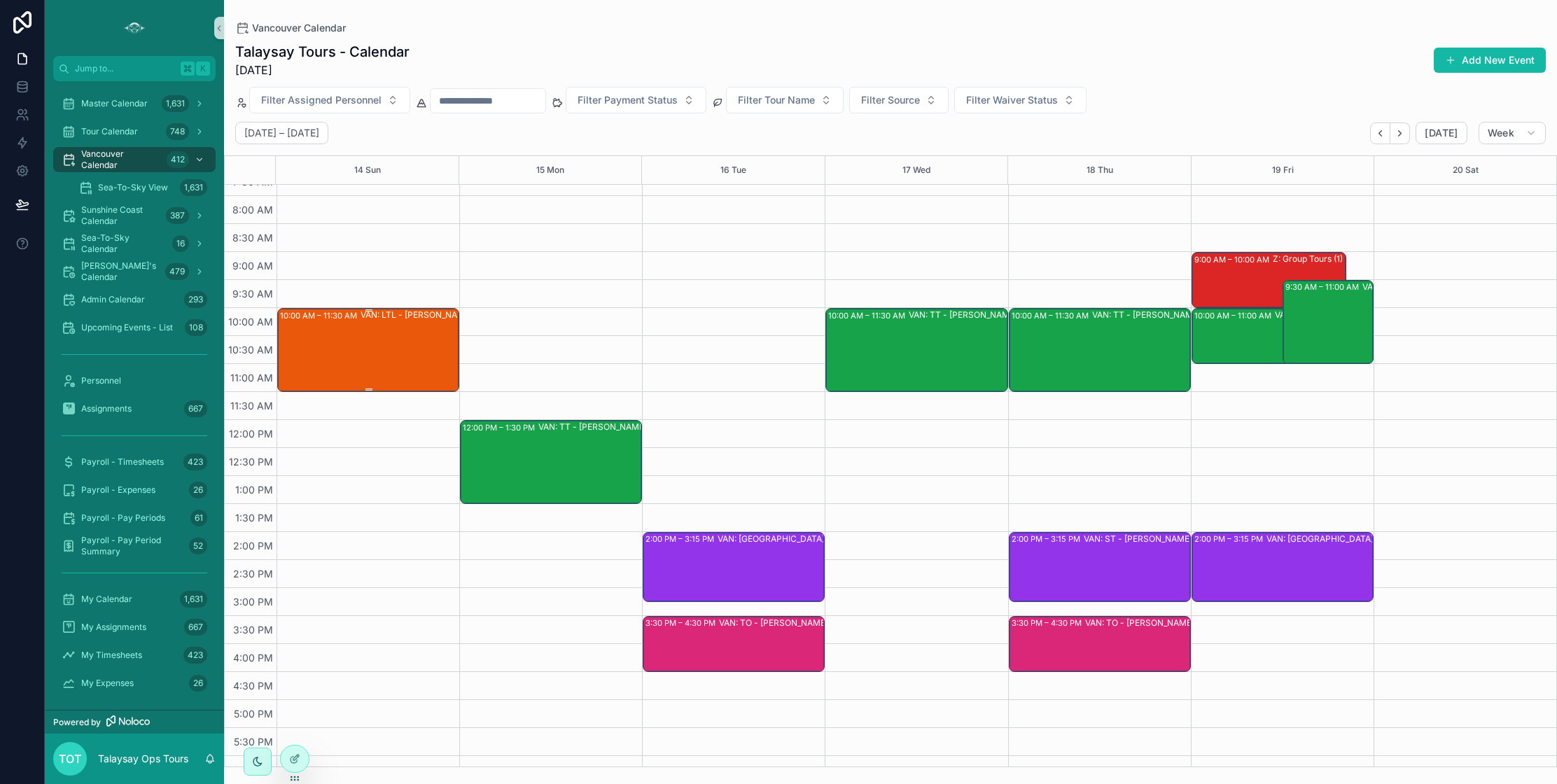
click at [378, 339] on div "VAN: LTL - [PERSON_NAME] (3) [PERSON_NAME], TW:PGQI-TFPQ" at bounding box center [449, 350] width 178 height 82
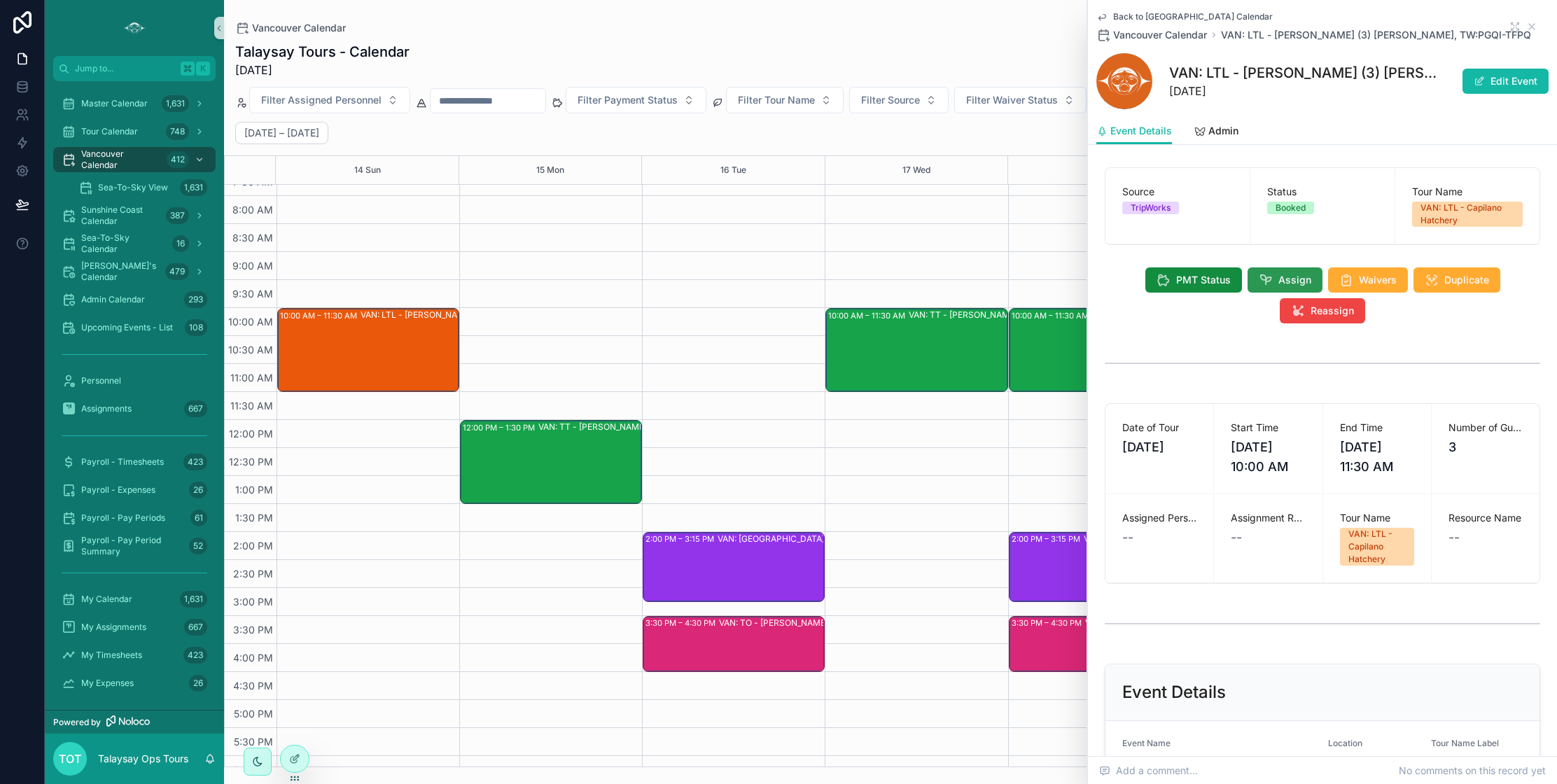
click at [1263, 279] on icon "scrollable content" at bounding box center [1266, 280] width 14 height 14
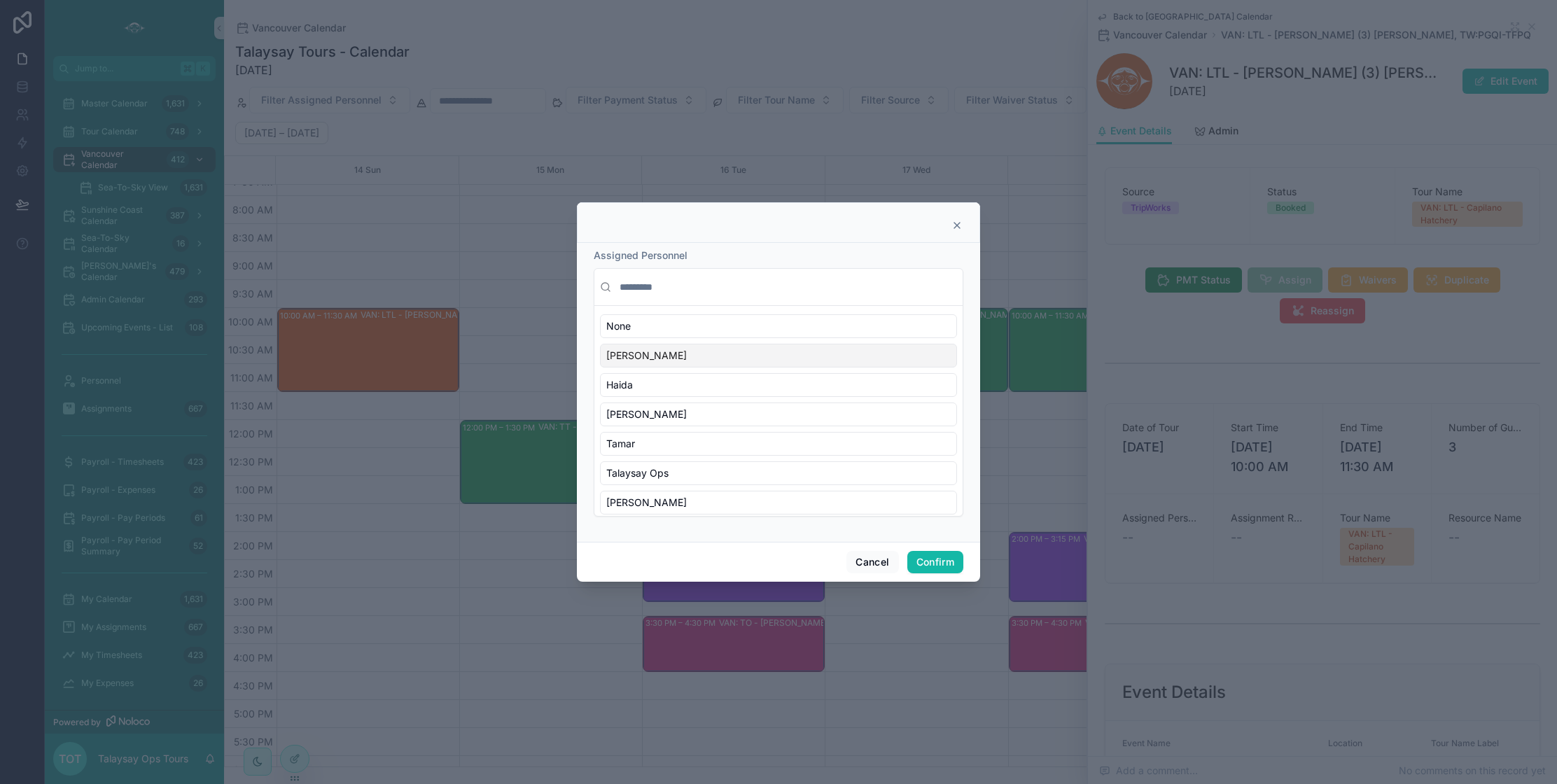
click at [651, 285] on input "text" at bounding box center [787, 286] width 340 height 25
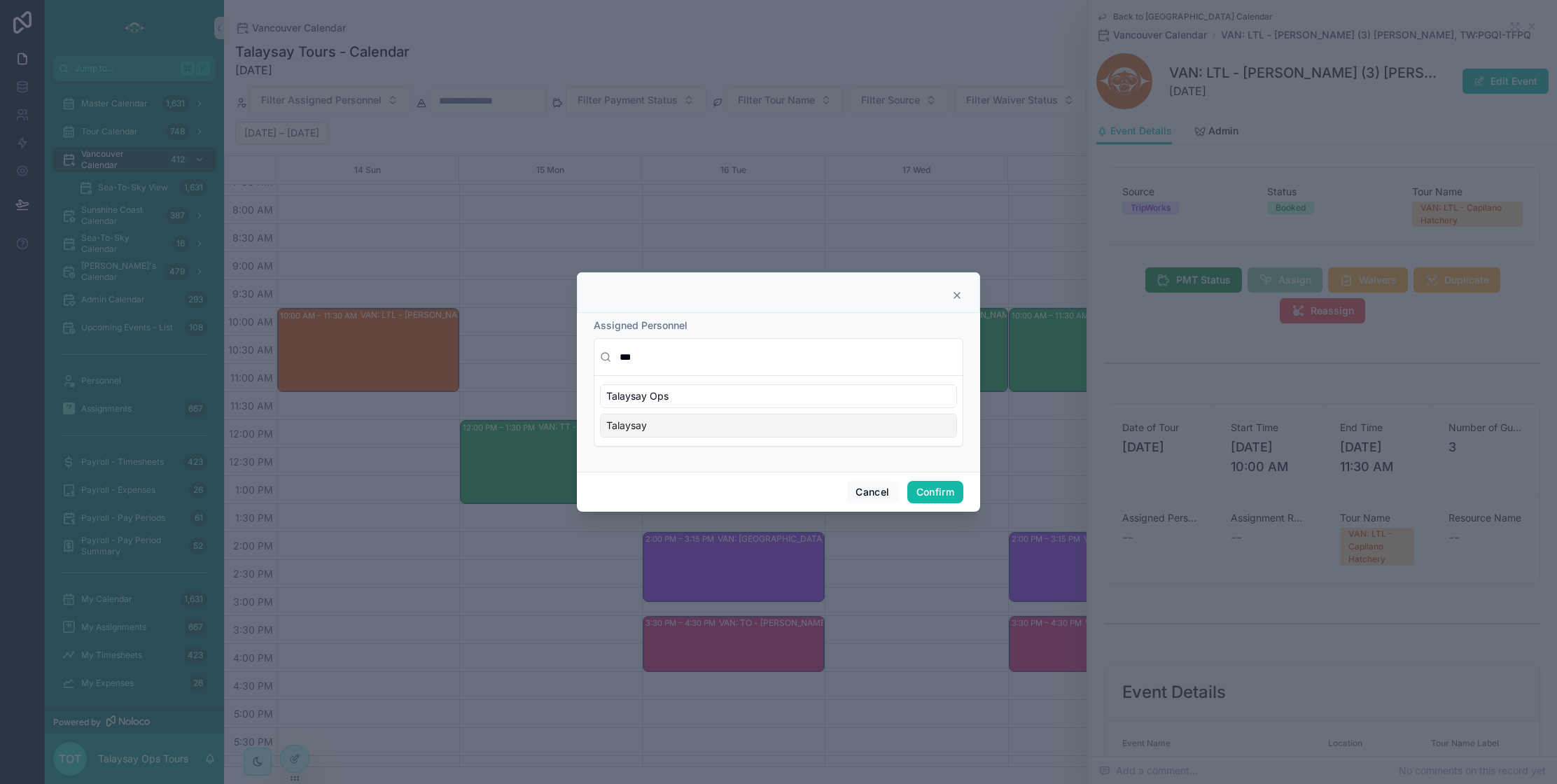
type input "***"
click at [680, 434] on div "Talaysay" at bounding box center [779, 425] width 357 height 23
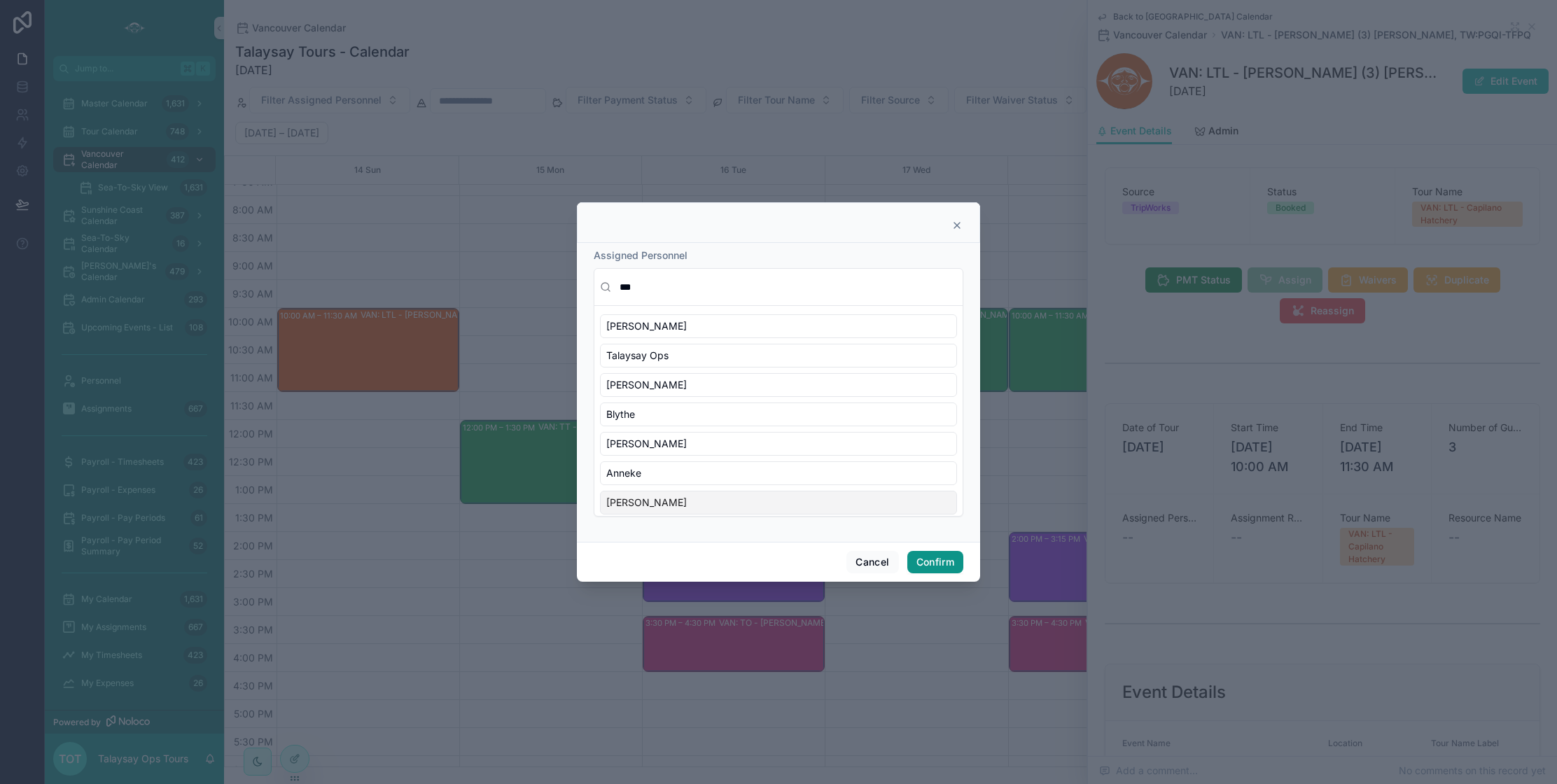
click at [939, 569] on button "Confirm" at bounding box center [935, 562] width 56 height 23
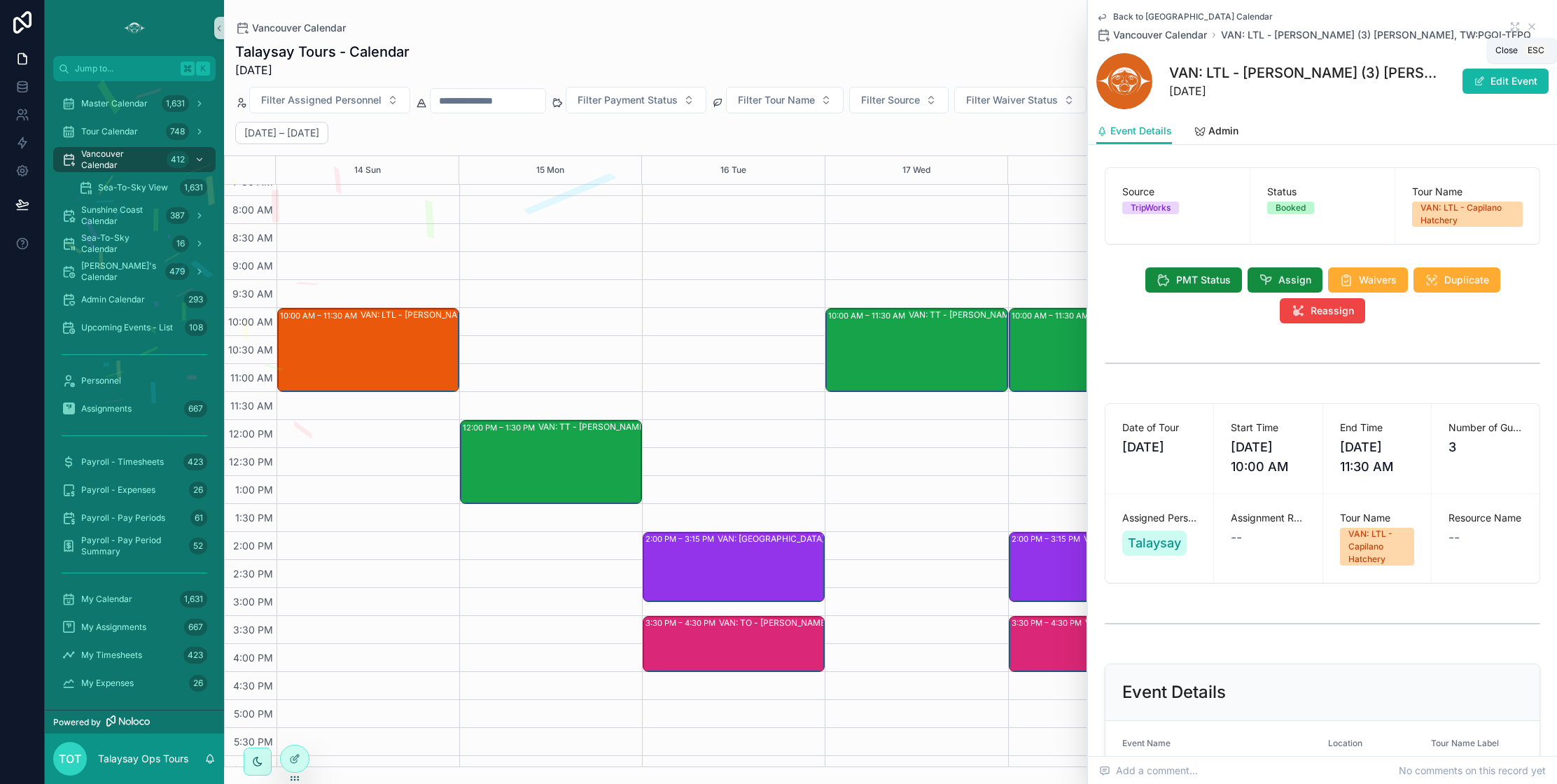
click at [1533, 29] on icon "scrollable content" at bounding box center [1531, 26] width 11 height 11
